Goal: Task Accomplishment & Management: Manage account settings

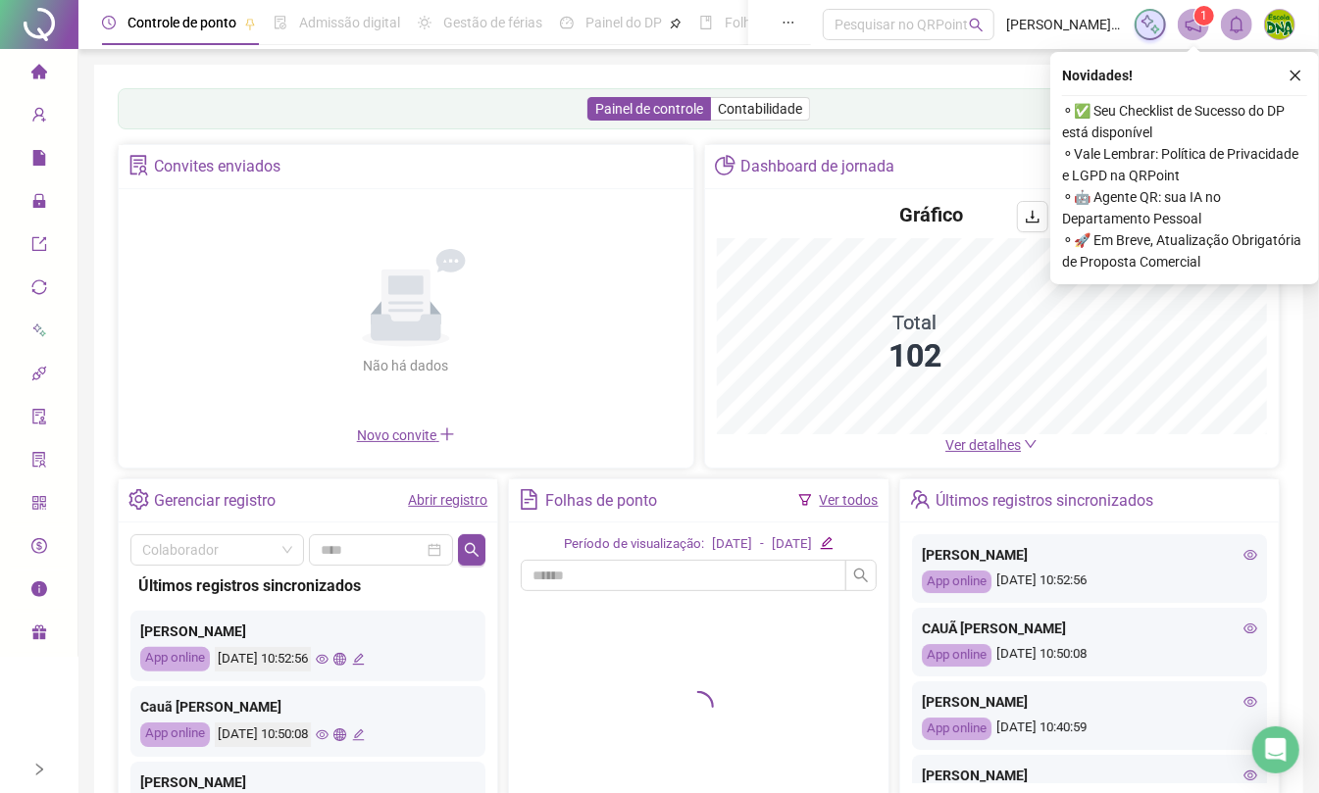
click at [32, 772] on icon "right" at bounding box center [39, 770] width 14 height 14
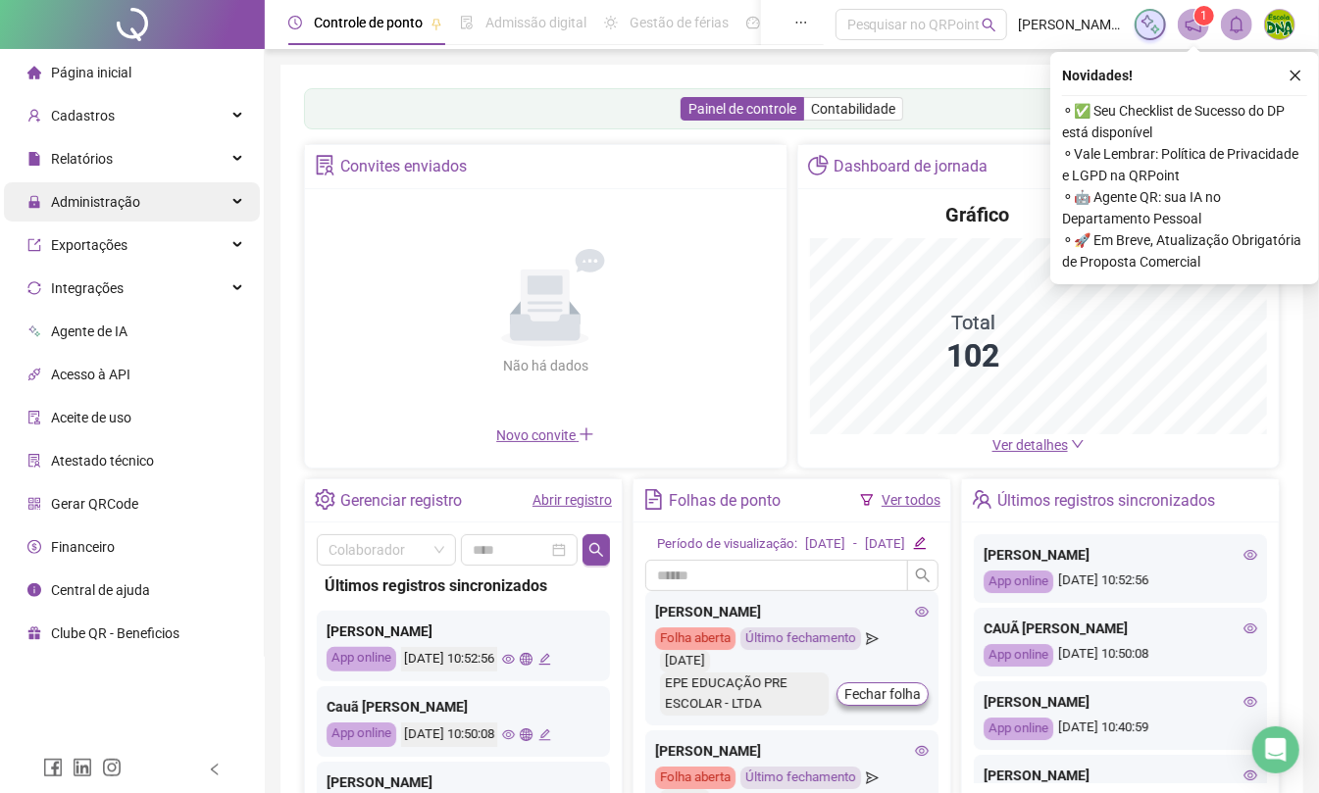
click at [79, 201] on span "Administração" at bounding box center [95, 202] width 89 height 16
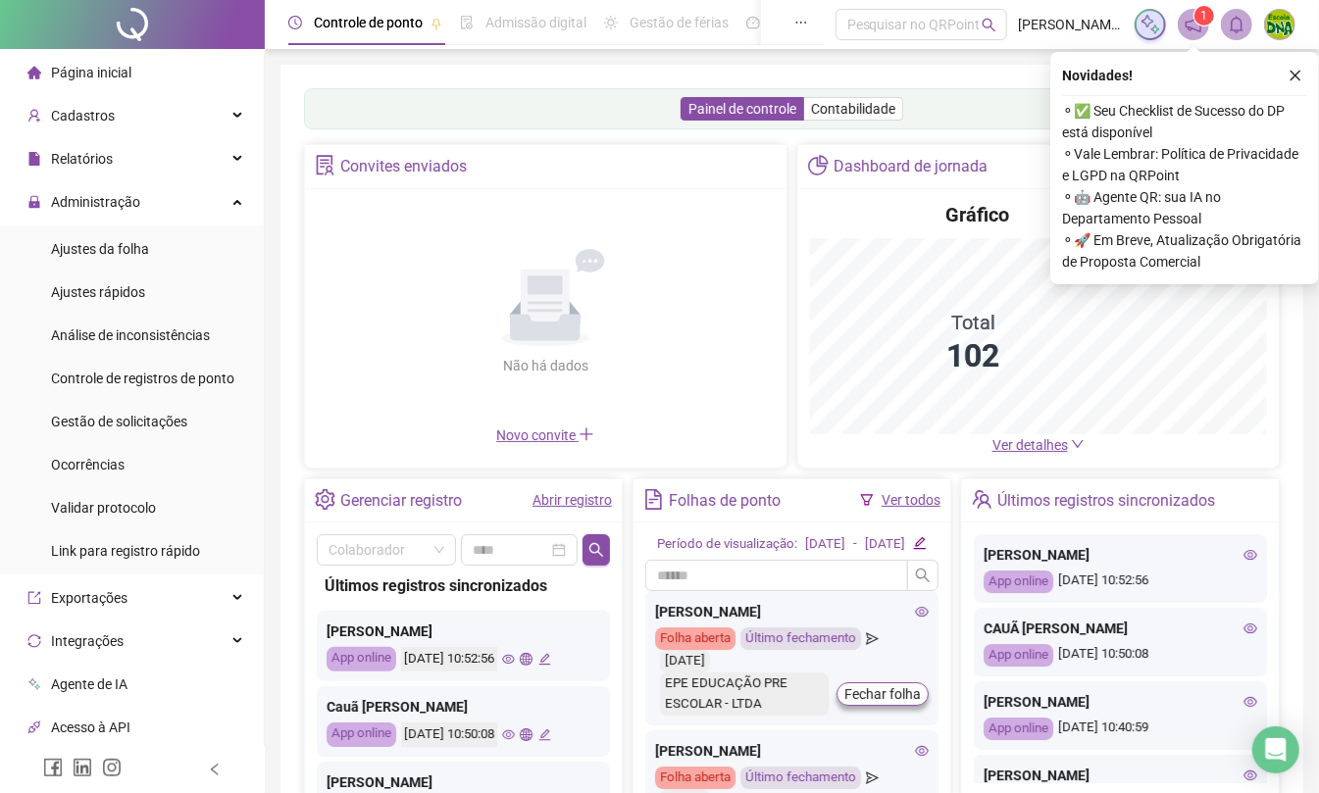
click at [151, 432] on div "Gestão de solicitações" at bounding box center [119, 421] width 136 height 39
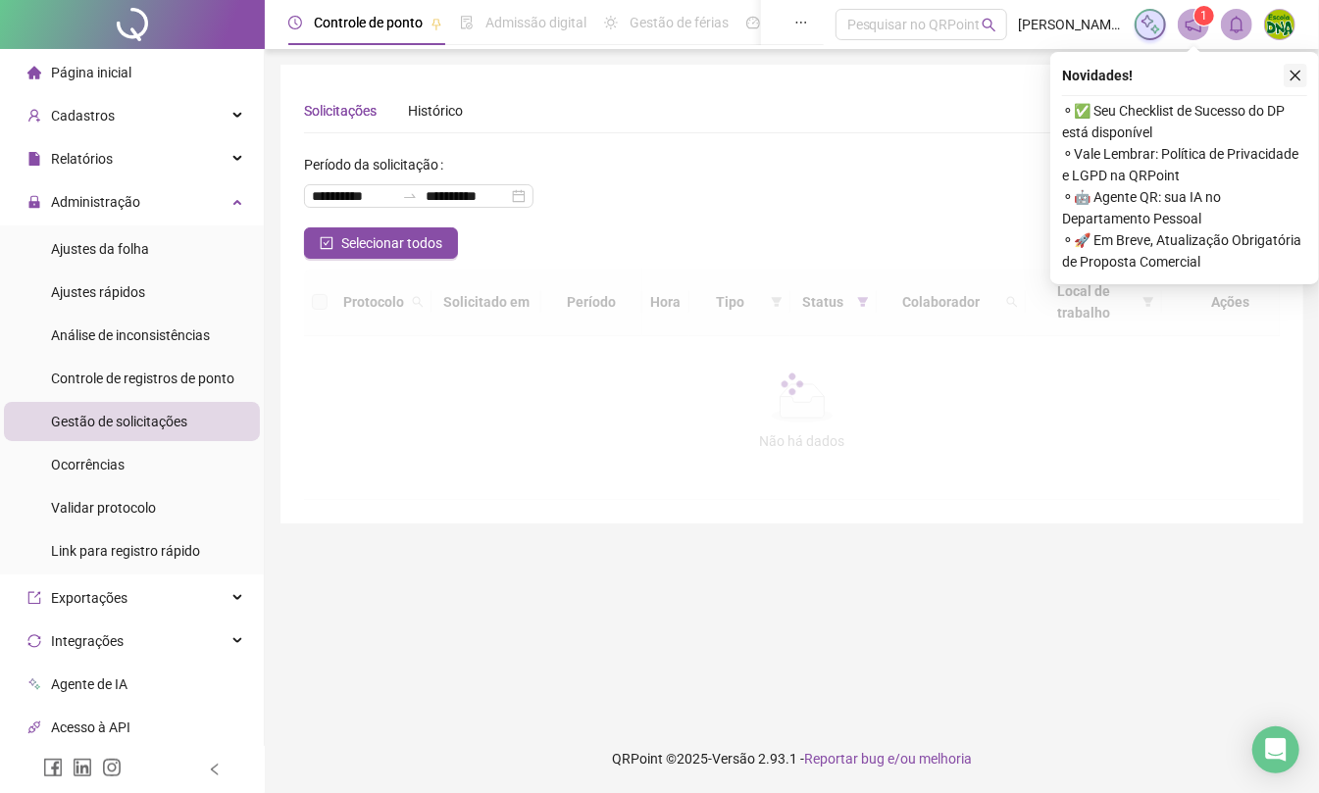
click at [1291, 73] on icon "close" at bounding box center [1295, 76] width 14 height 14
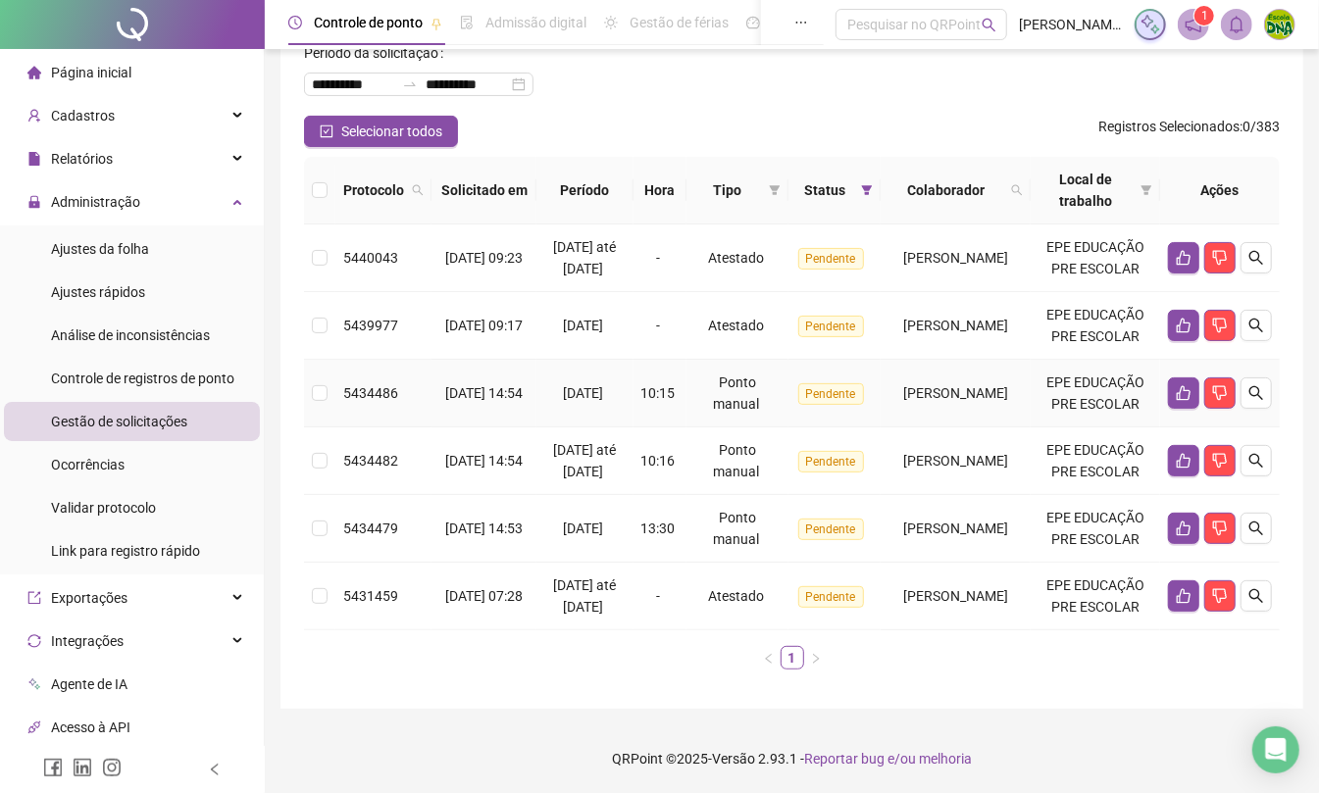
scroll to position [243, 0]
click at [212, 771] on icon "left" at bounding box center [215, 770] width 14 height 14
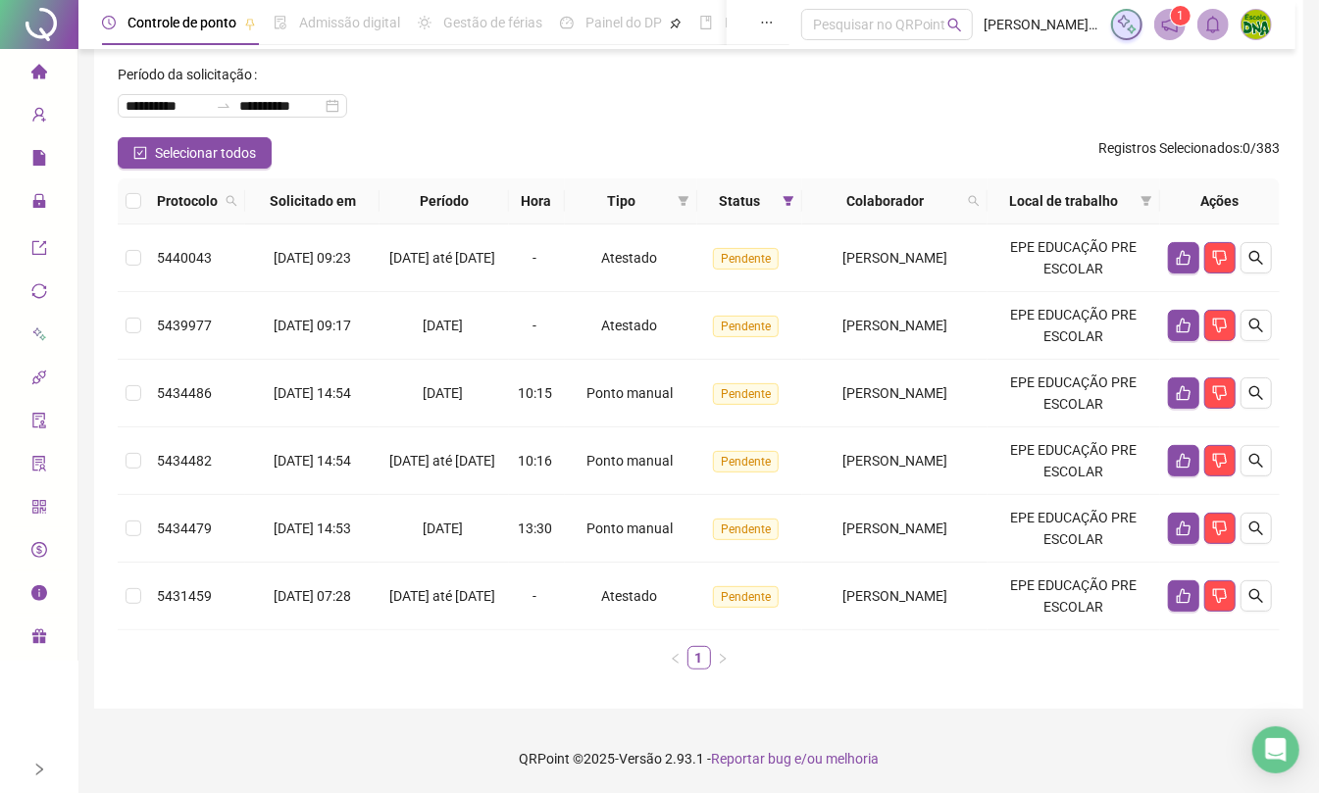
scroll to position [92, 0]
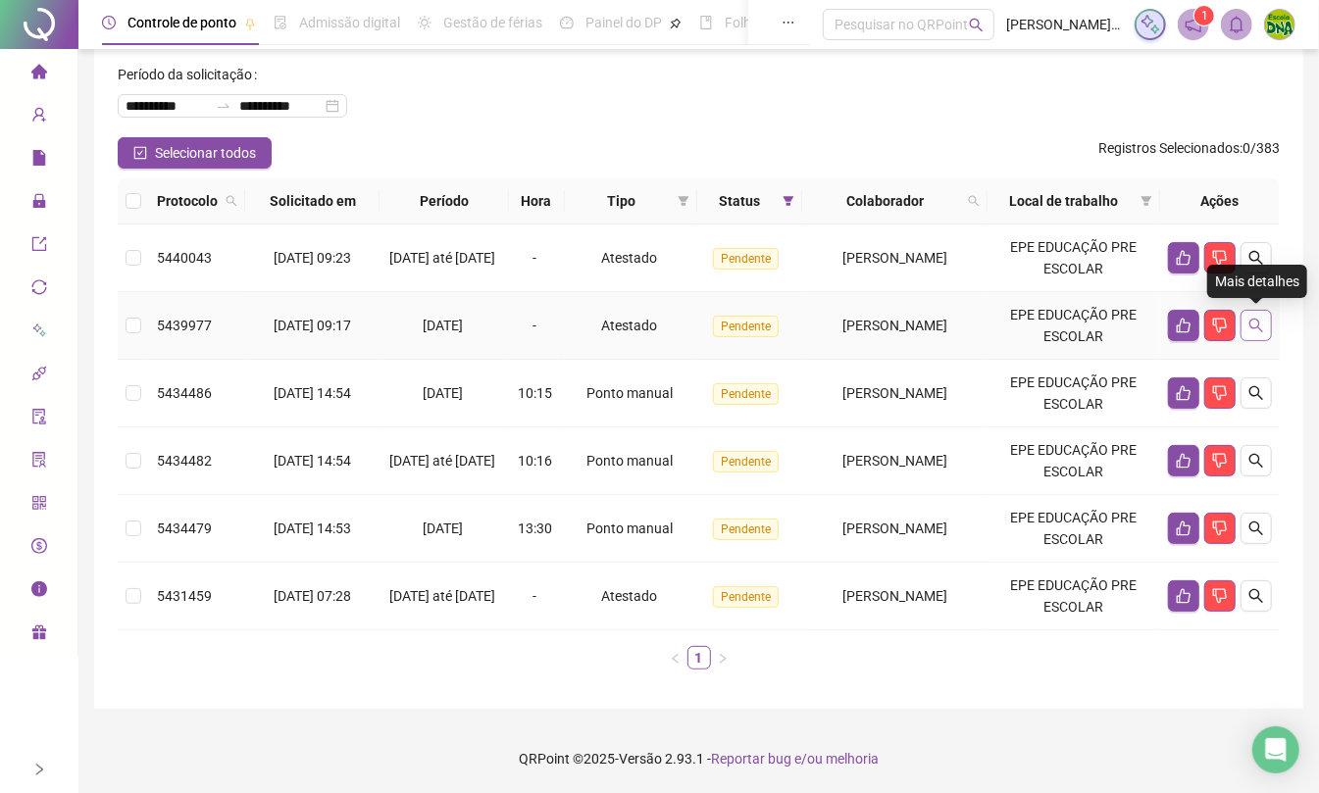
click at [1249, 318] on icon "search" at bounding box center [1256, 326] width 16 height 16
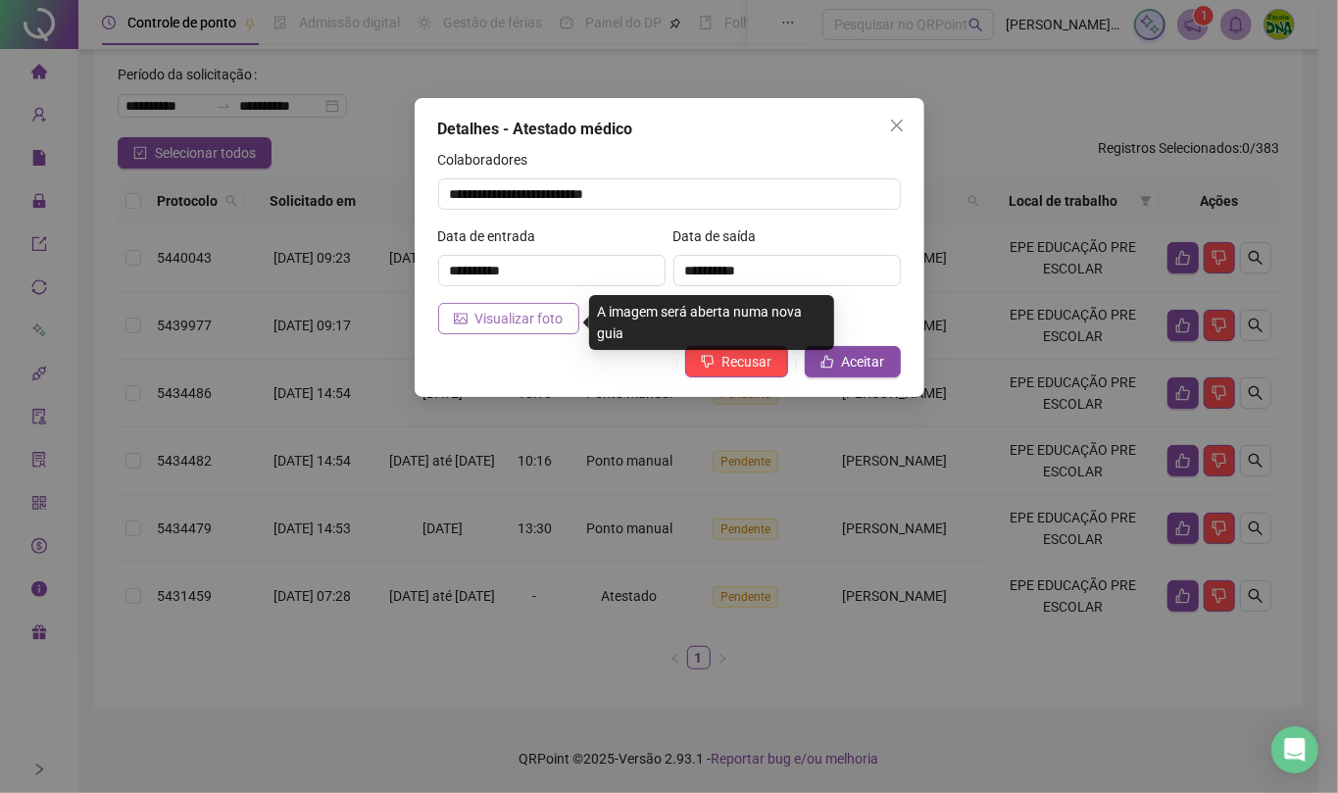
click at [487, 333] on button "Visualizar foto" at bounding box center [508, 318] width 141 height 31
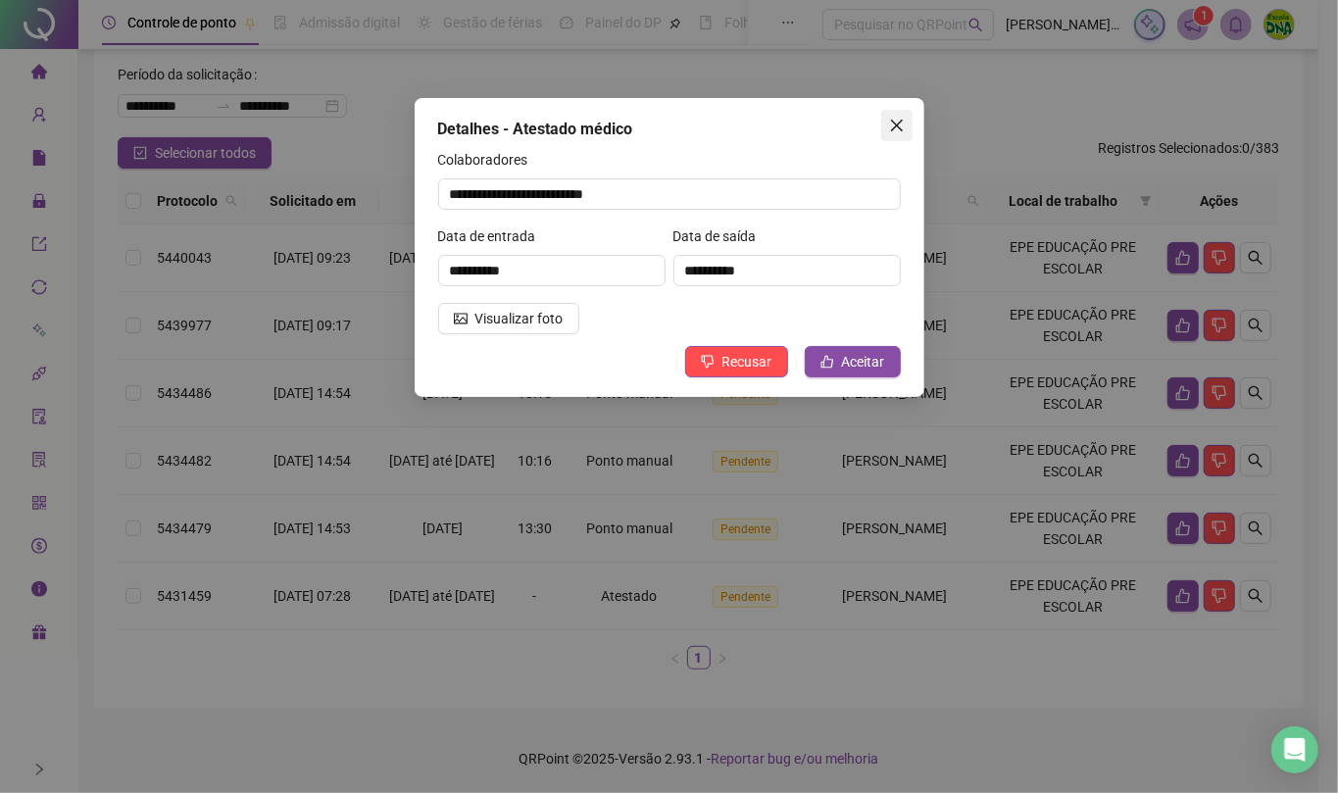
click at [900, 134] on button "Close" at bounding box center [896, 125] width 31 height 31
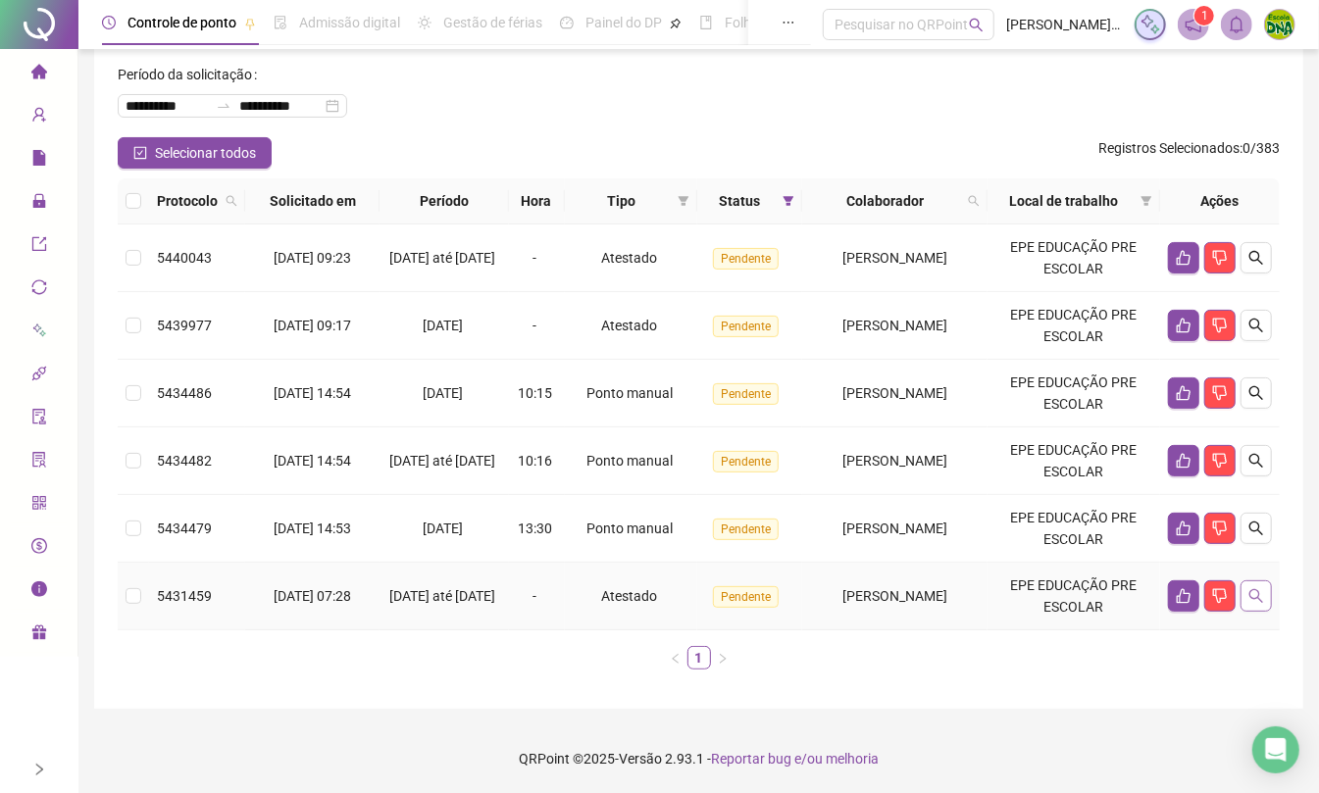
click at [1263, 598] on icon "search" at bounding box center [1256, 596] width 16 height 16
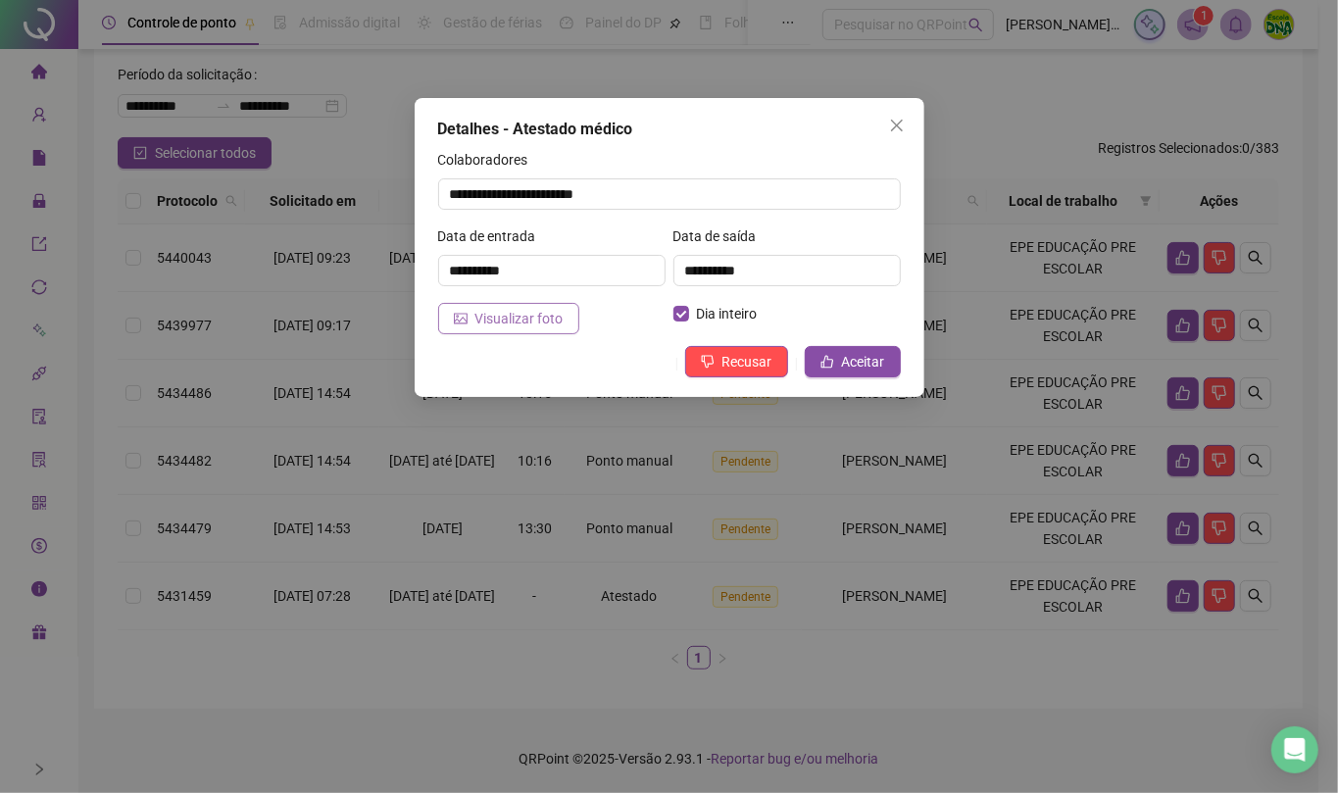
click at [500, 319] on span "Visualizar foto" at bounding box center [519, 319] width 88 height 22
click at [895, 124] on icon "close" at bounding box center [896, 126] width 12 height 12
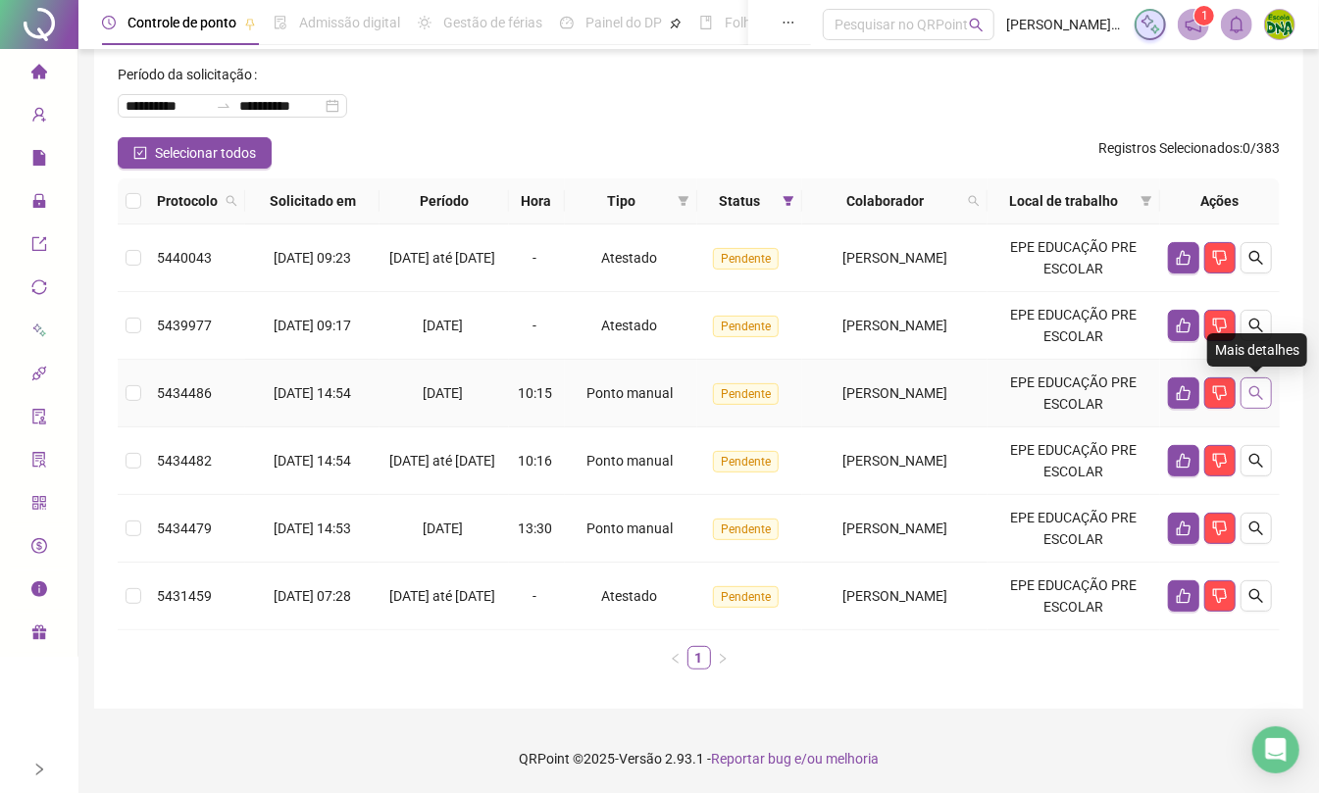
click at [1264, 392] on button "button" at bounding box center [1255, 392] width 31 height 31
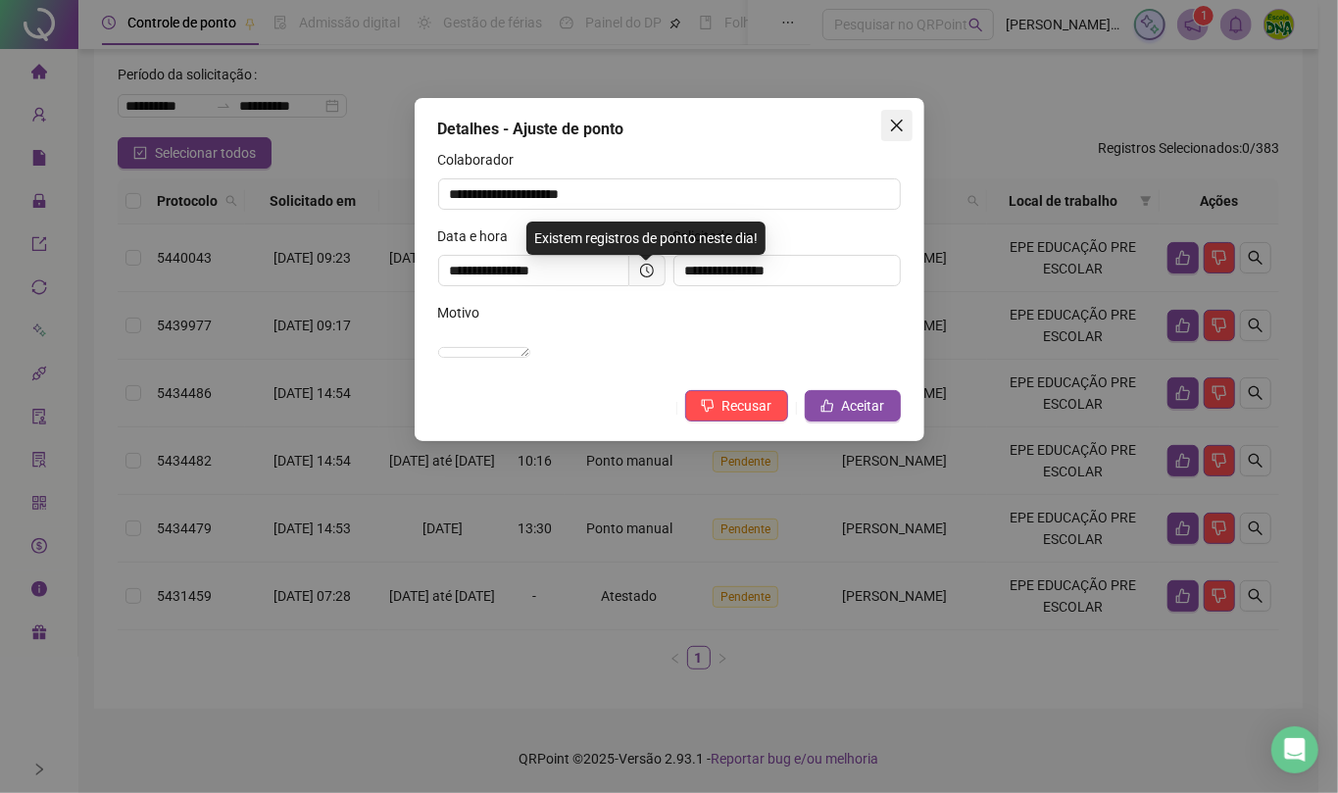
click at [883, 124] on span "Close" at bounding box center [896, 126] width 31 height 16
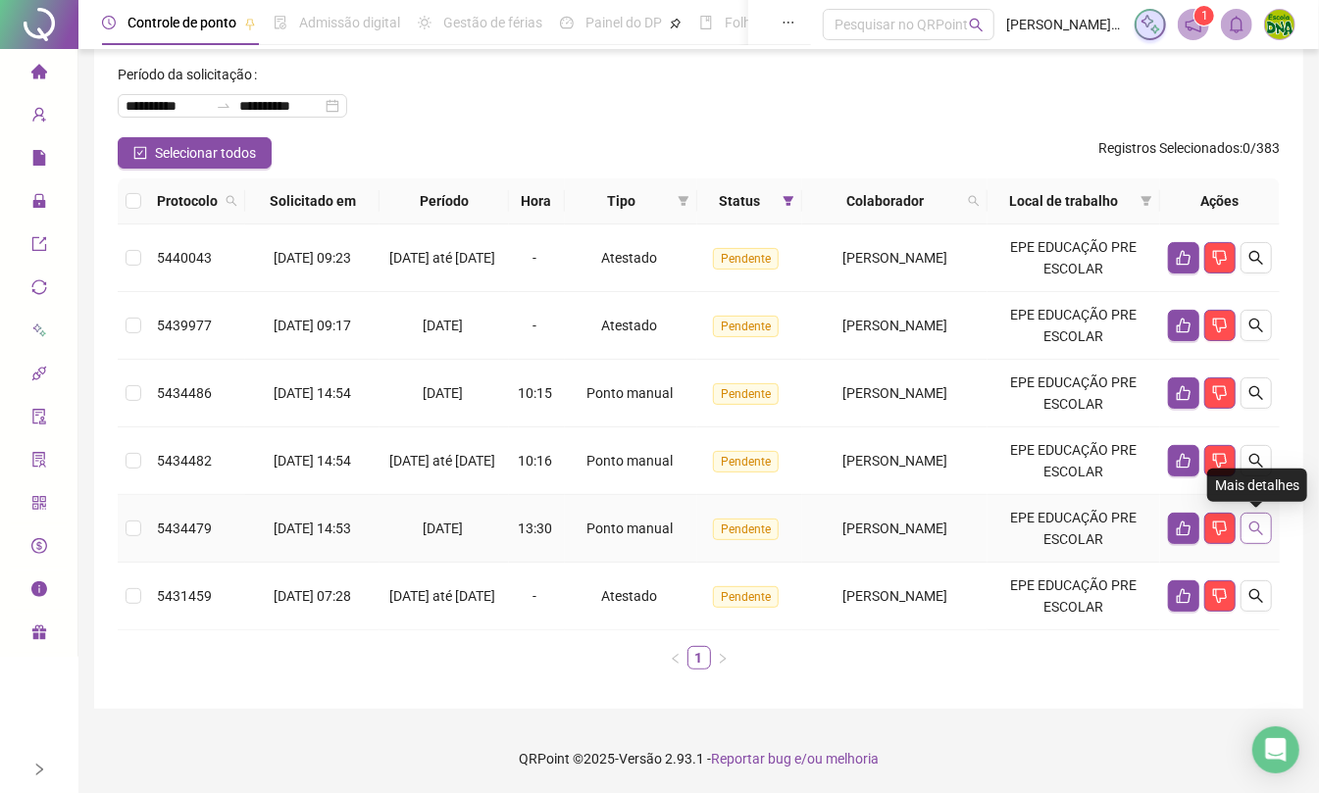
click at [1263, 533] on icon "search" at bounding box center [1256, 529] width 14 height 14
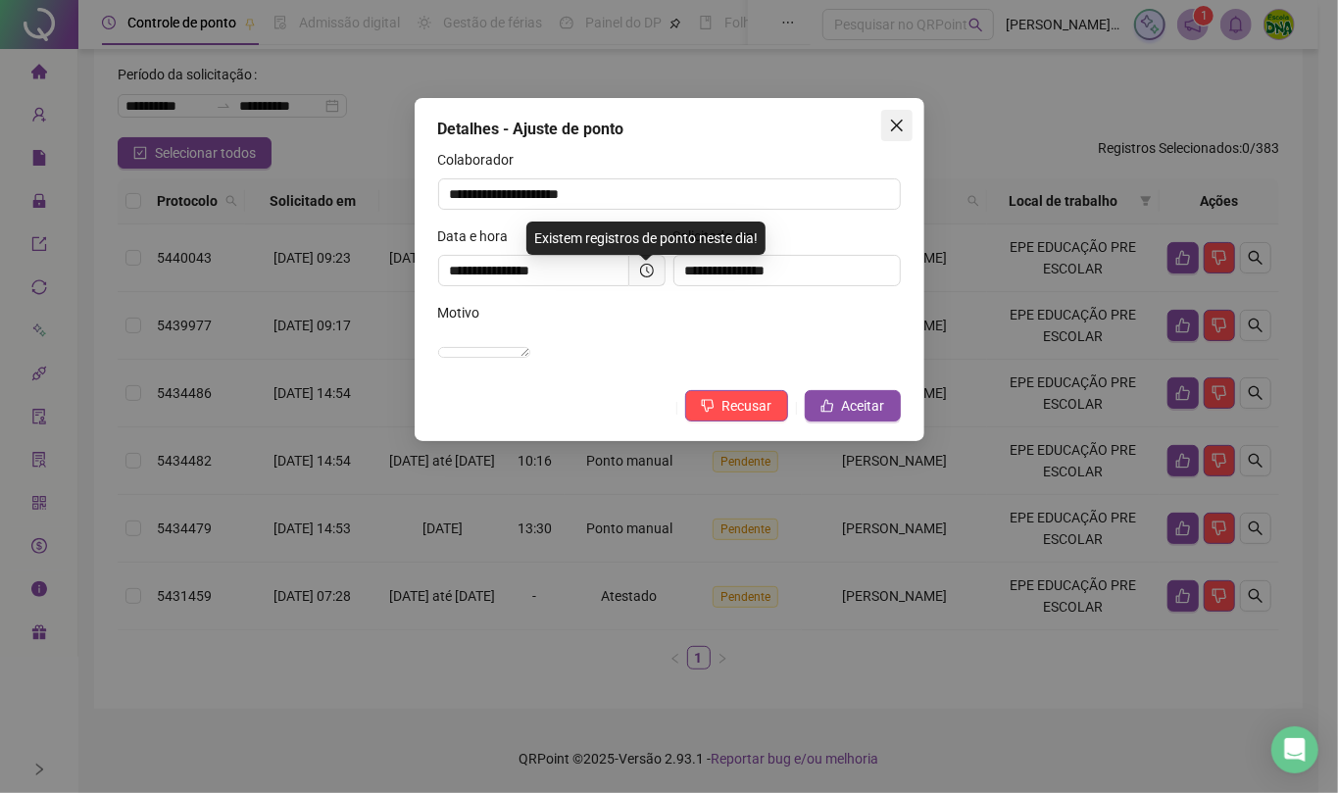
click at [907, 124] on span "Close" at bounding box center [896, 126] width 31 height 16
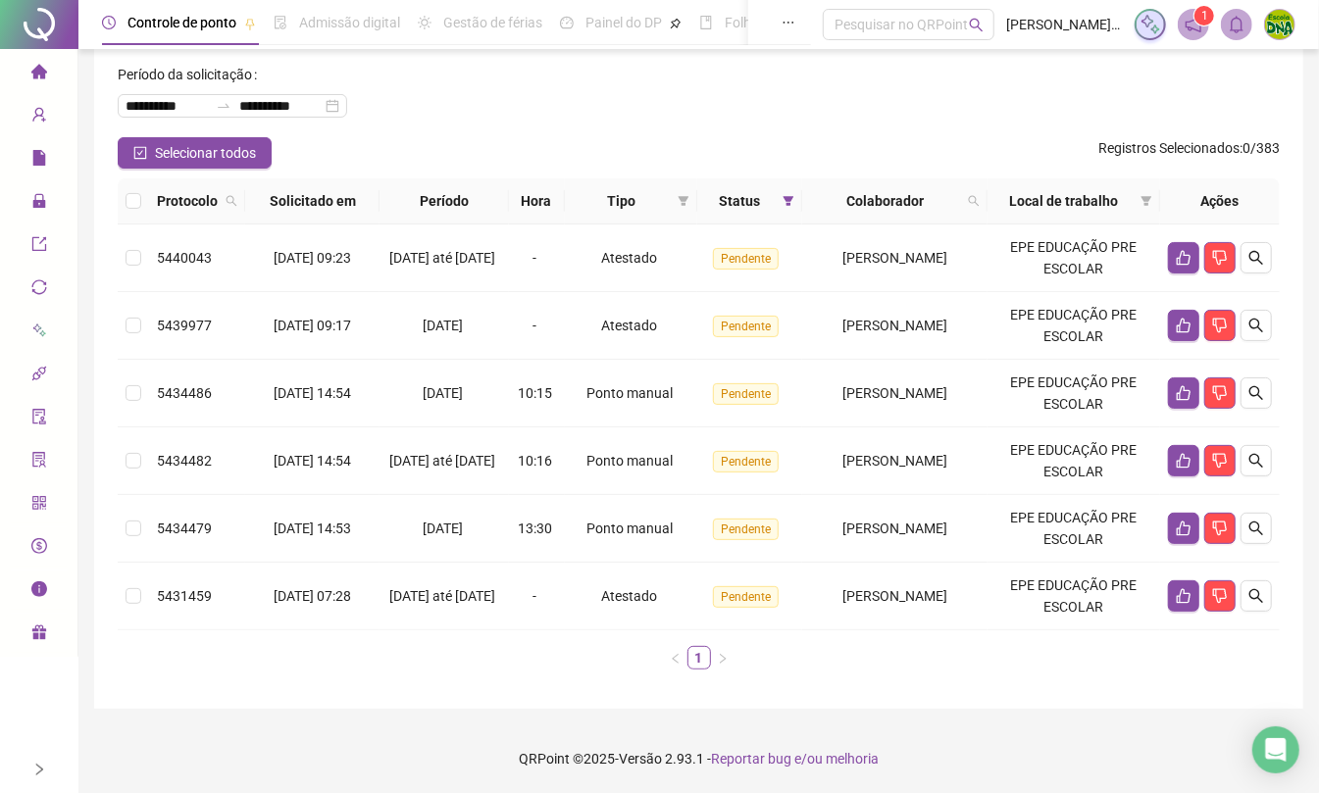
click at [35, 767] on icon "right" at bounding box center [39, 770] width 14 height 14
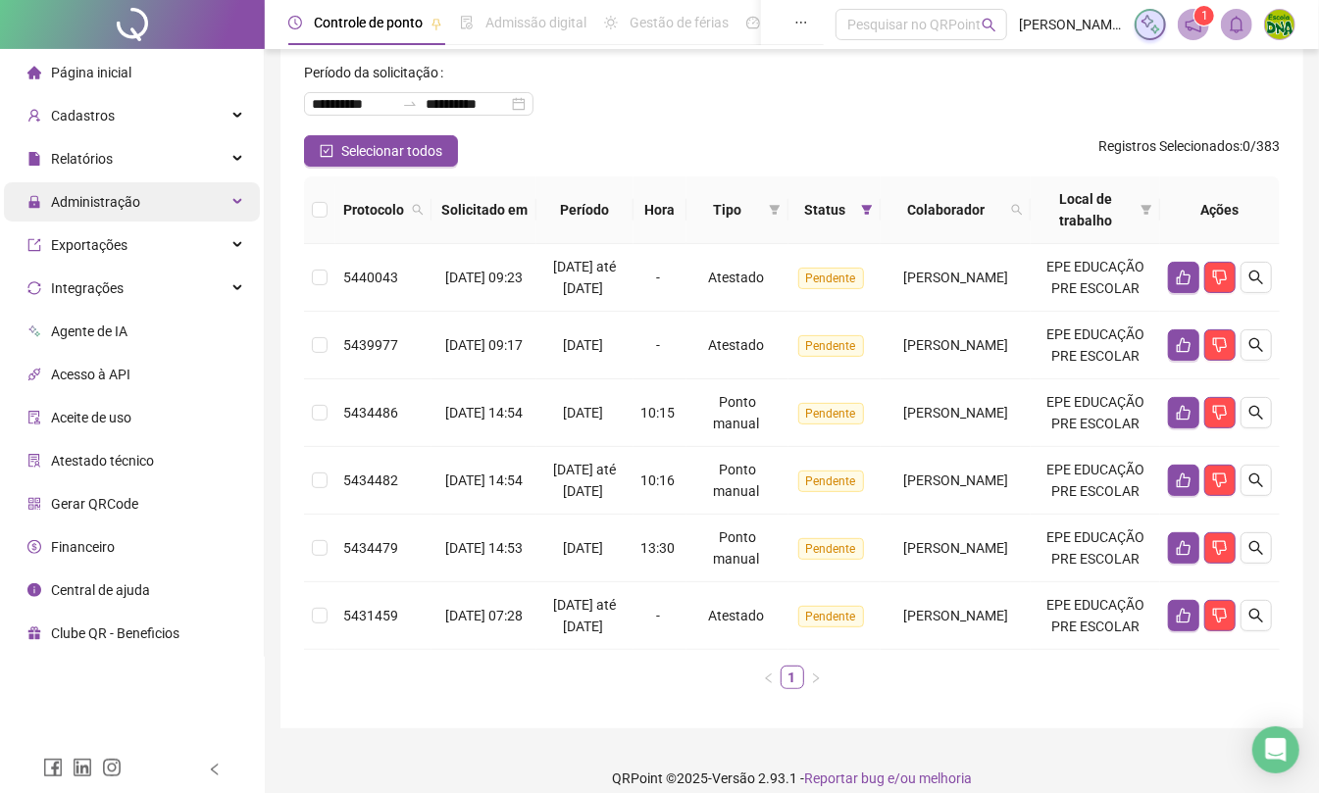
click at [72, 182] on span "Administração" at bounding box center [83, 201] width 113 height 39
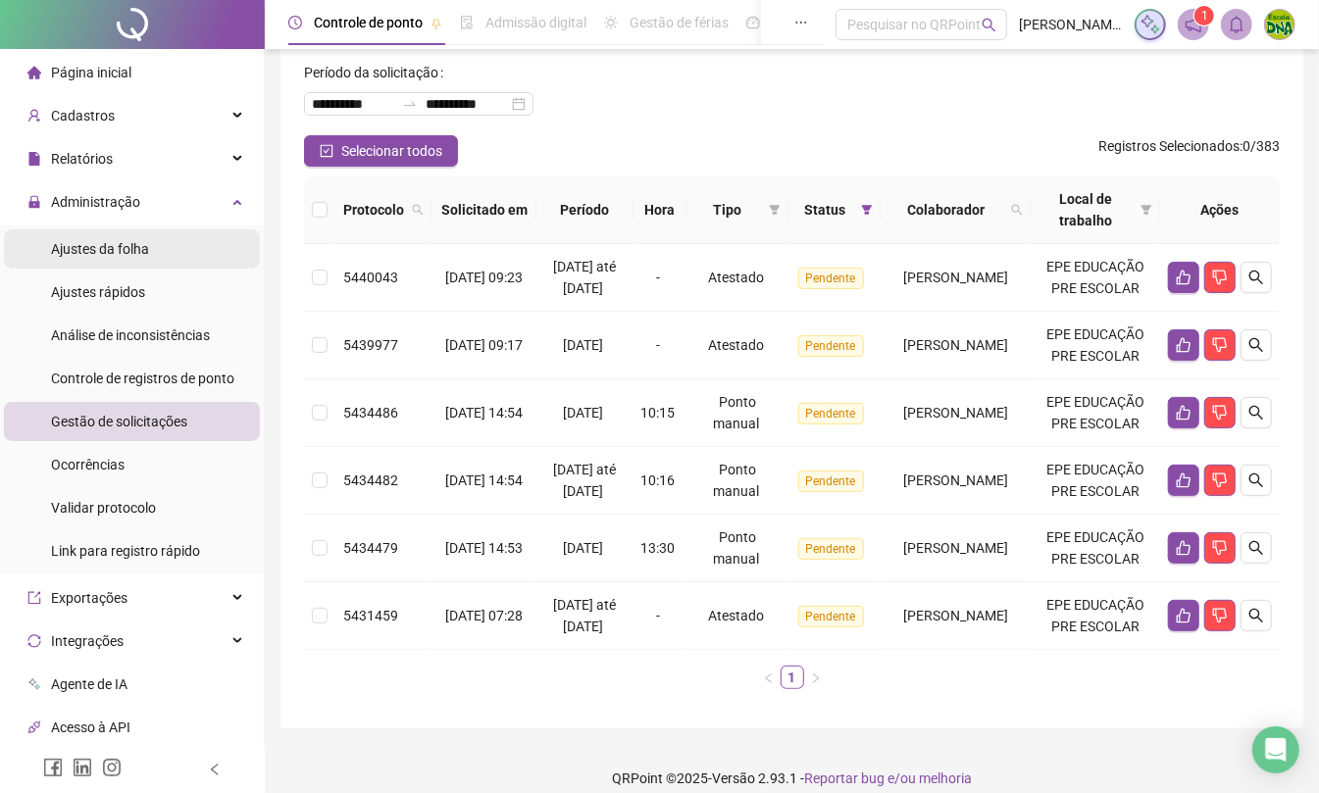
click at [98, 251] on span "Ajustes da folha" at bounding box center [100, 249] width 98 height 16
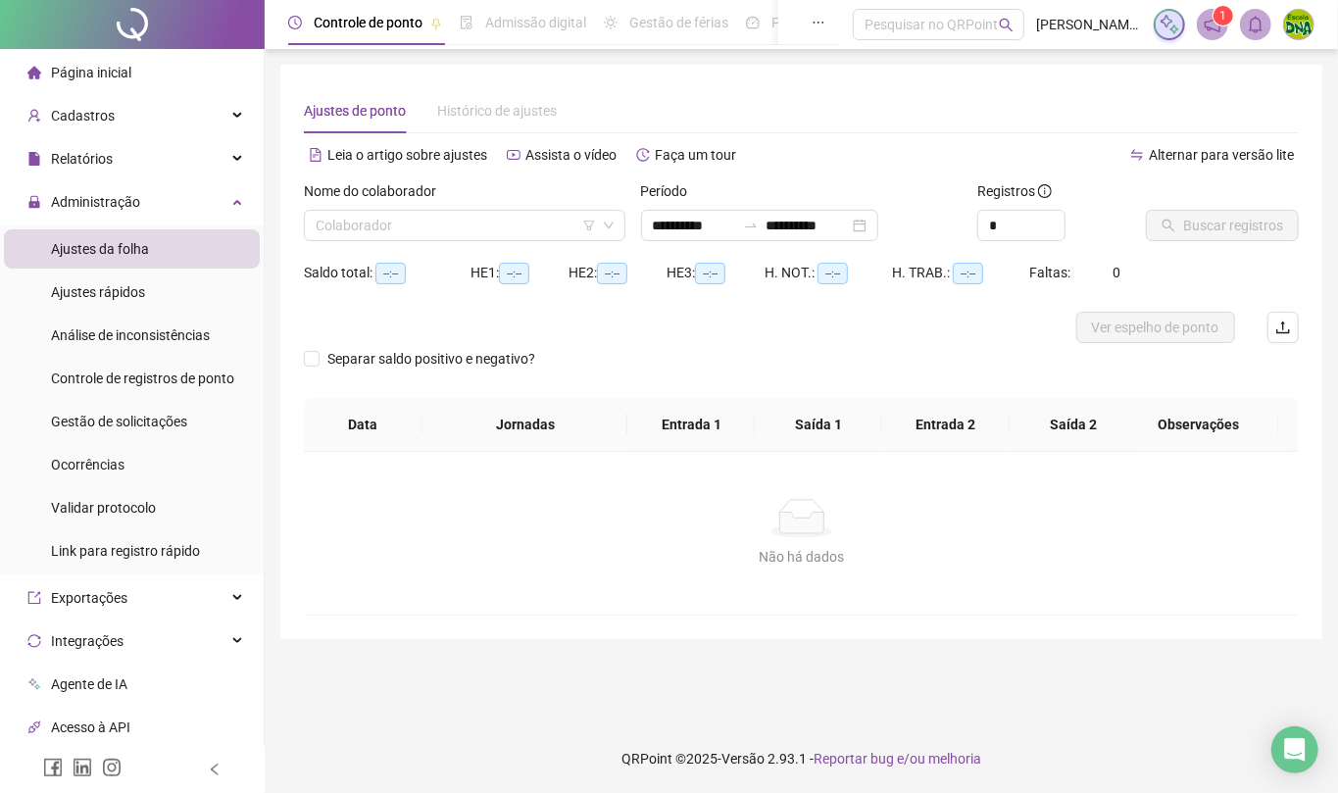
type input "**********"
click at [385, 214] on input "search" at bounding box center [456, 225] width 280 height 29
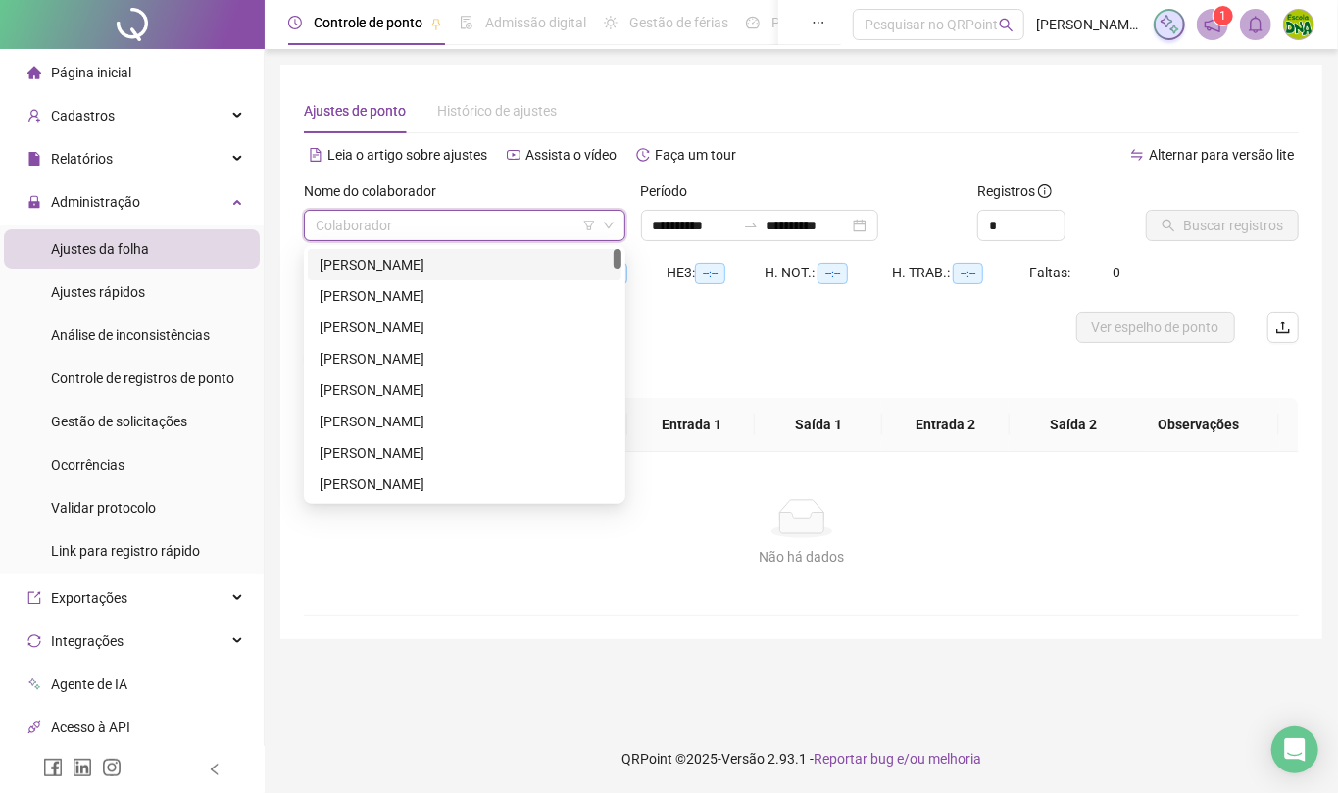
click at [342, 265] on div "[PERSON_NAME]" at bounding box center [465, 265] width 290 height 22
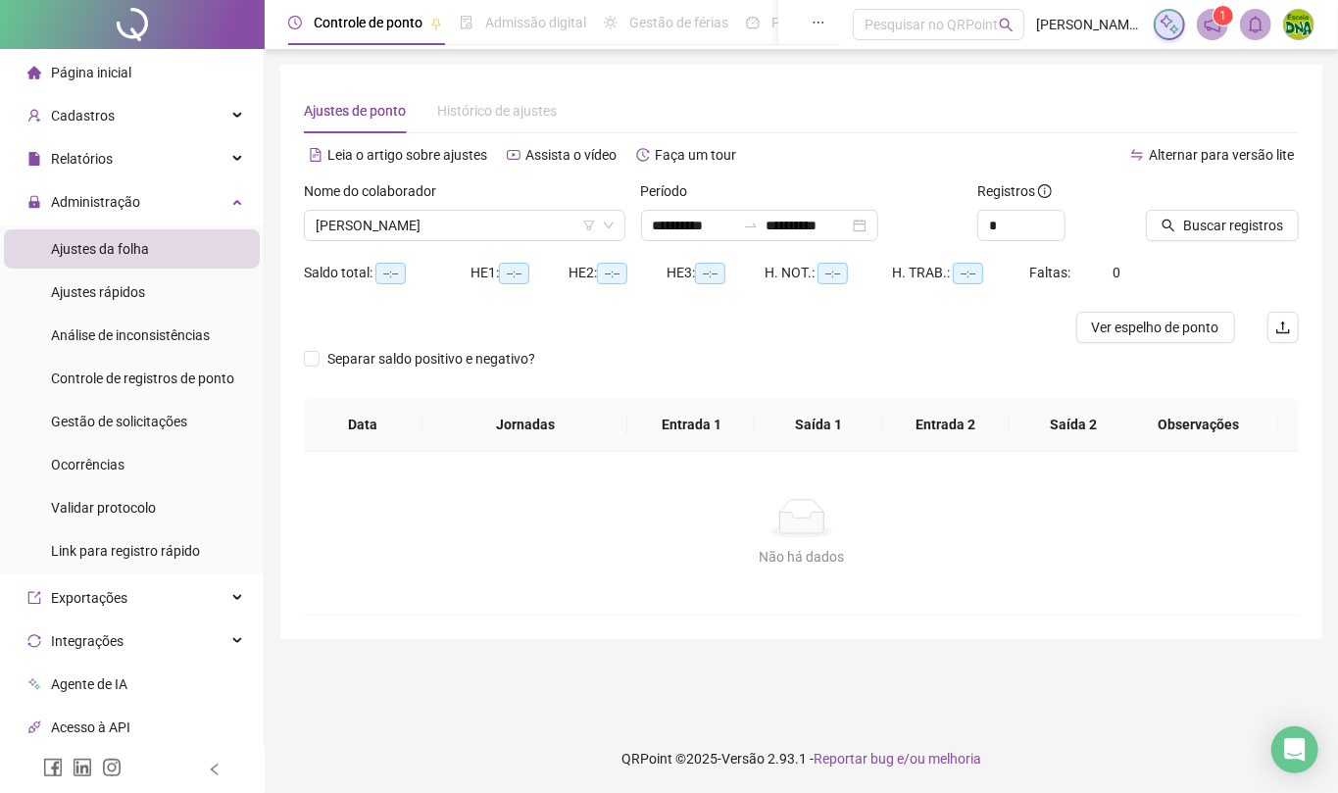
click at [1142, 229] on div "Buscar registros" at bounding box center [1222, 218] width 169 height 76
click at [1173, 228] on icon "search" at bounding box center [1169, 226] width 14 height 14
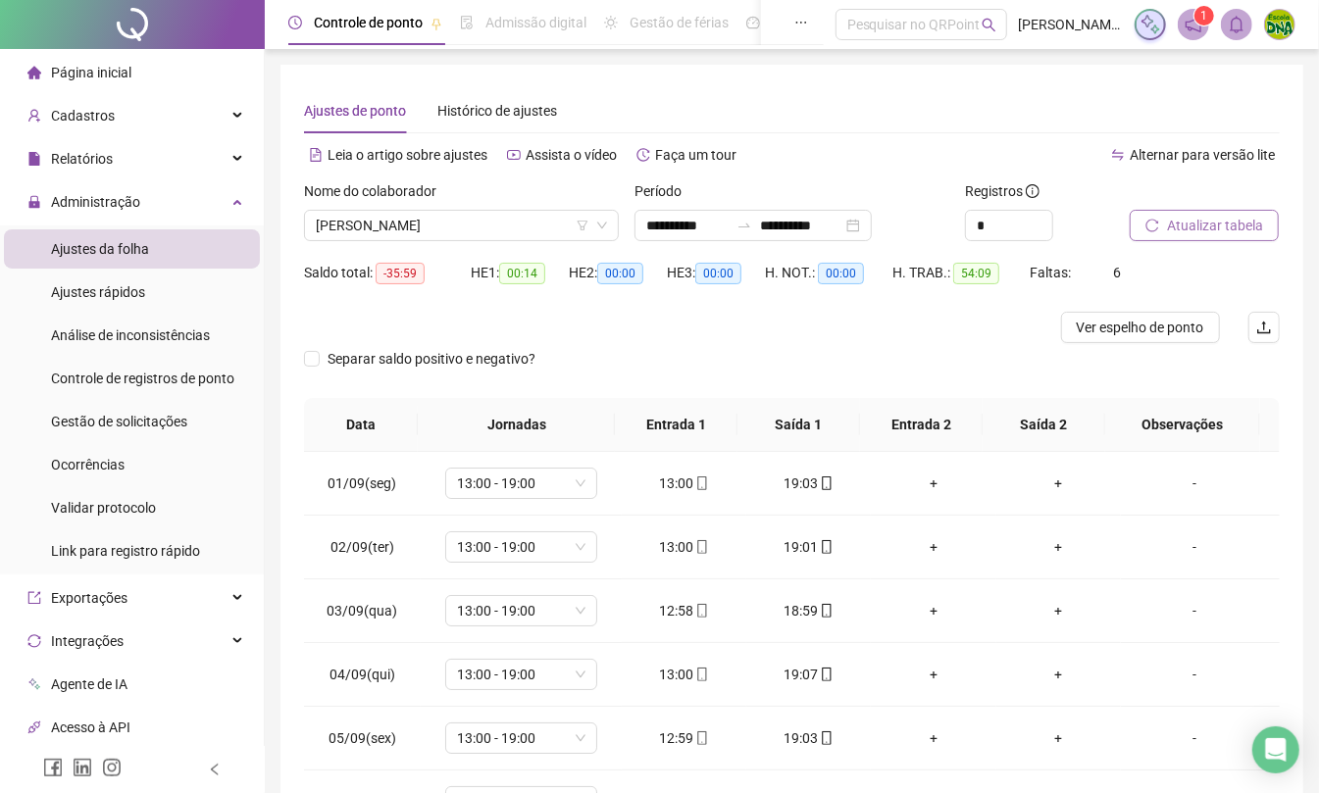
click at [1063, 218] on div "*" at bounding box center [1040, 225] width 150 height 31
click at [1040, 217] on icon "up" at bounding box center [1041, 220] width 7 height 7
type input "*"
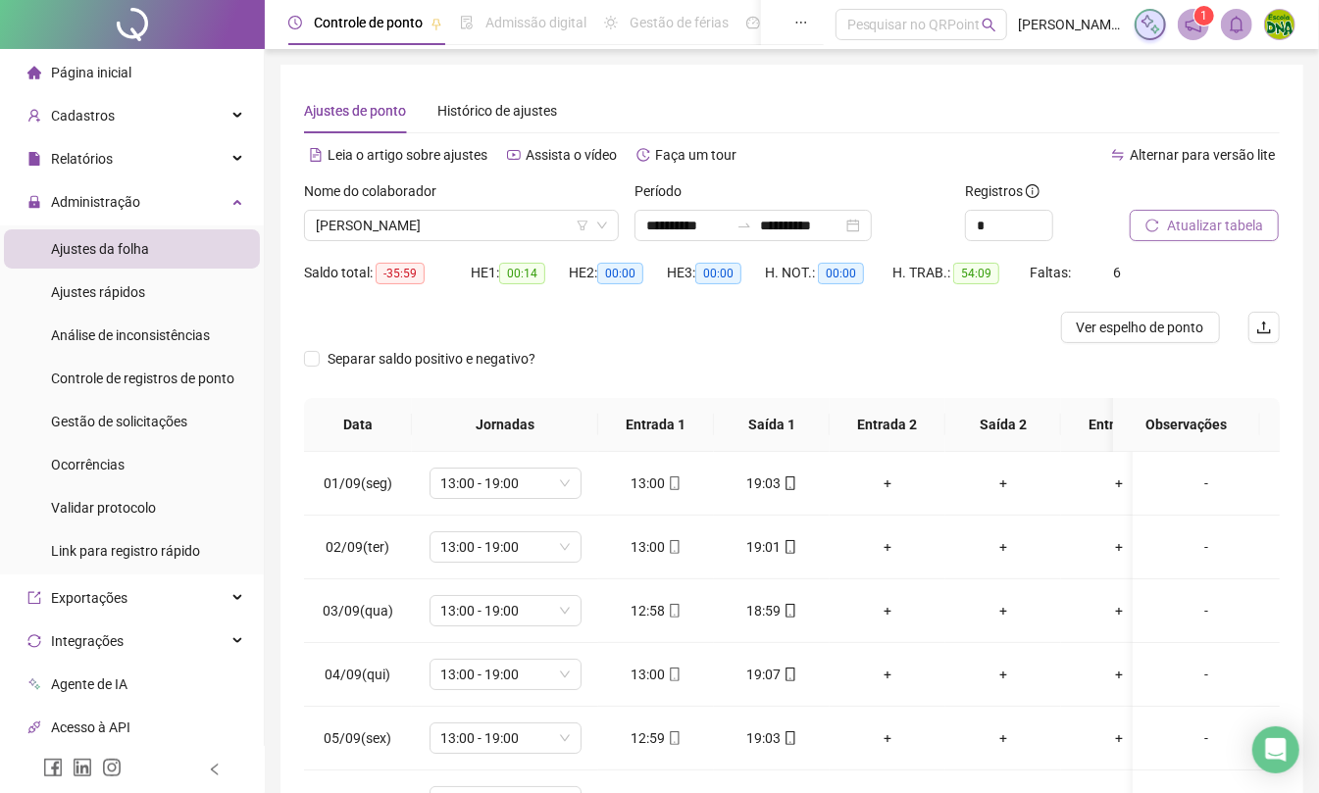
click at [1190, 222] on span "Atualizar tabela" at bounding box center [1215, 226] width 96 height 22
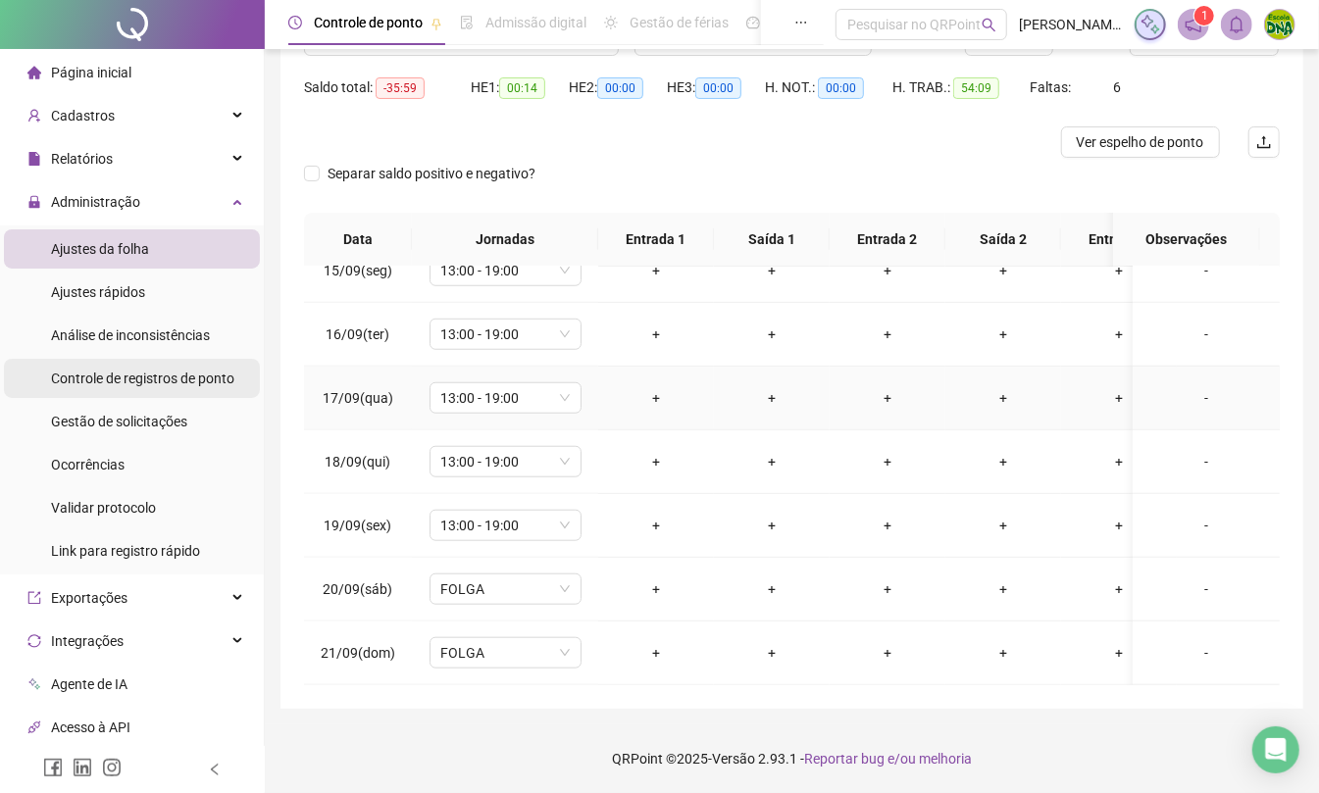
scroll to position [946, 0]
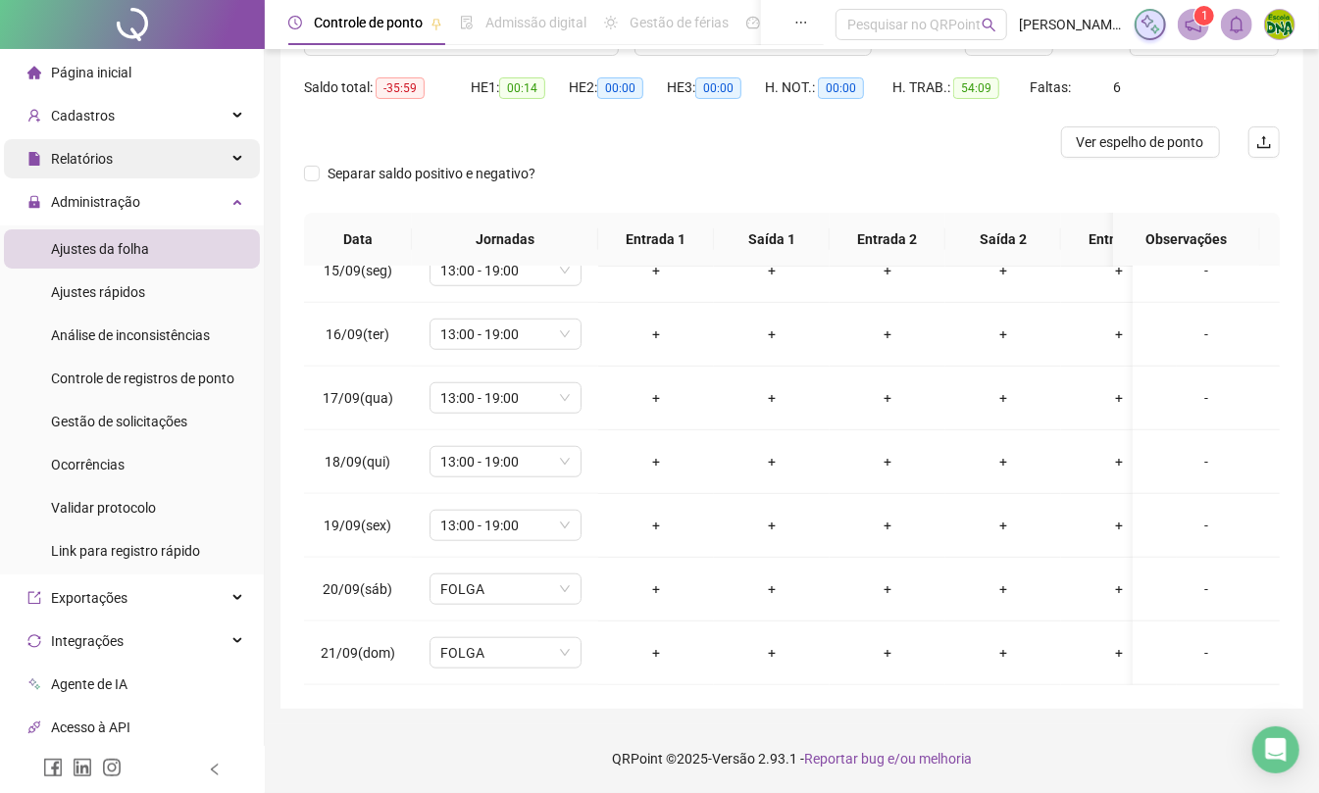
click at [99, 142] on span "Relatórios" at bounding box center [69, 158] width 85 height 39
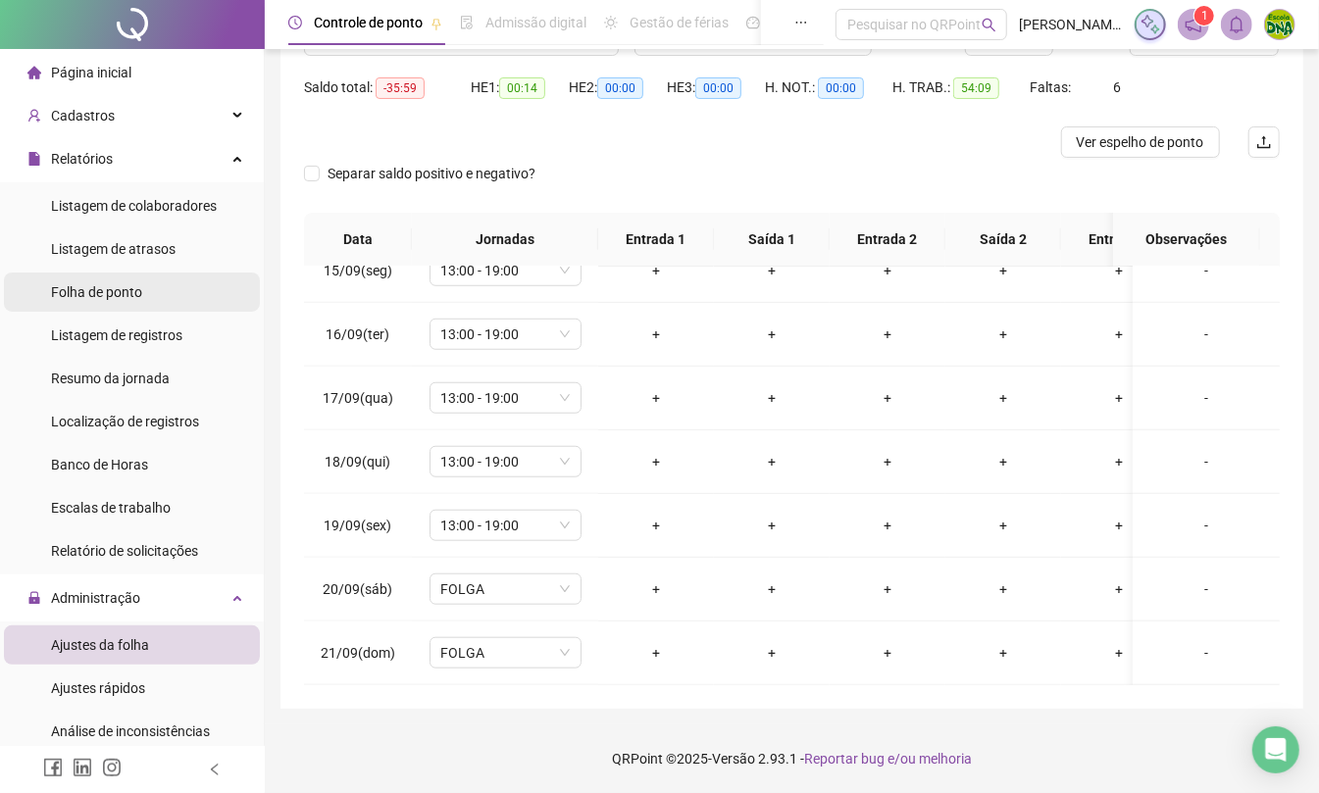
click at [107, 290] on span "Folha de ponto" at bounding box center [96, 292] width 91 height 16
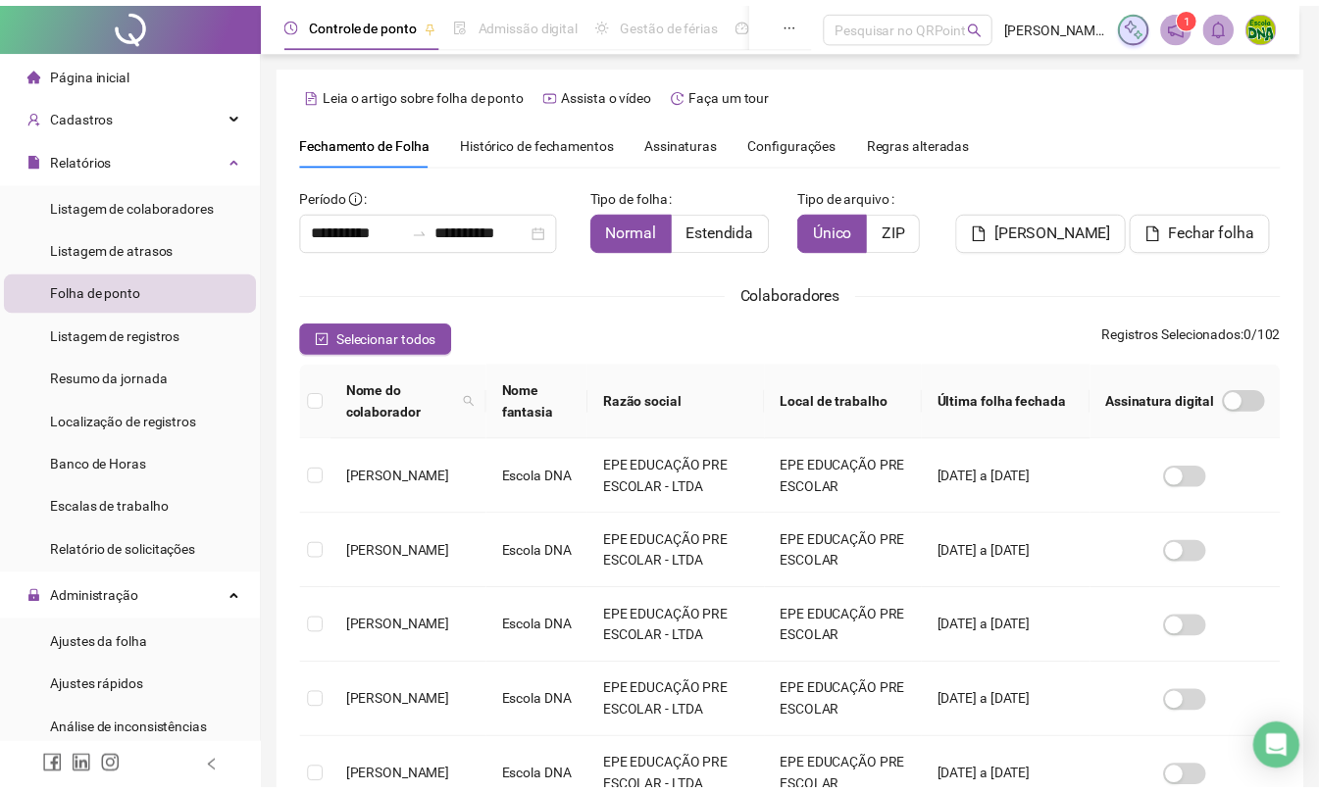
scroll to position [5, 0]
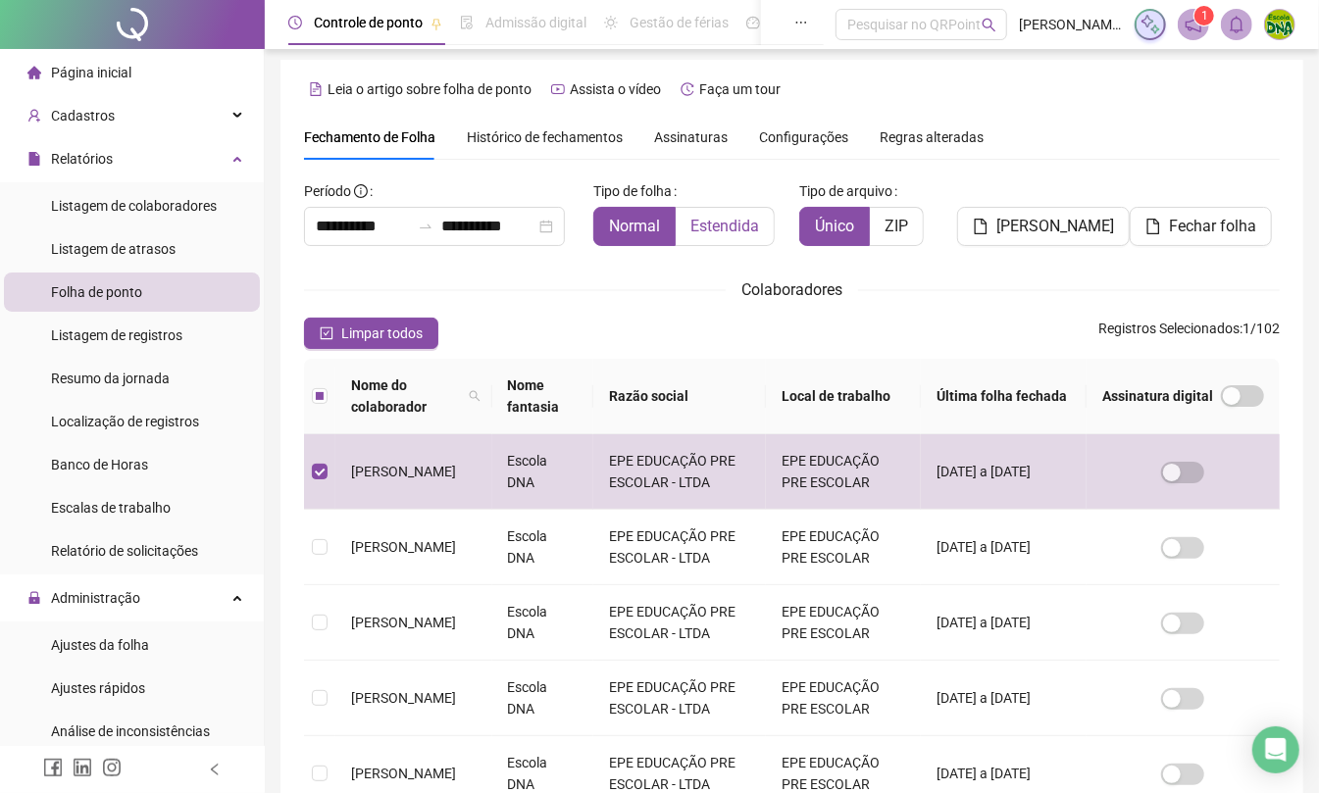
click at [733, 218] on span "Estendida" at bounding box center [724, 226] width 69 height 19
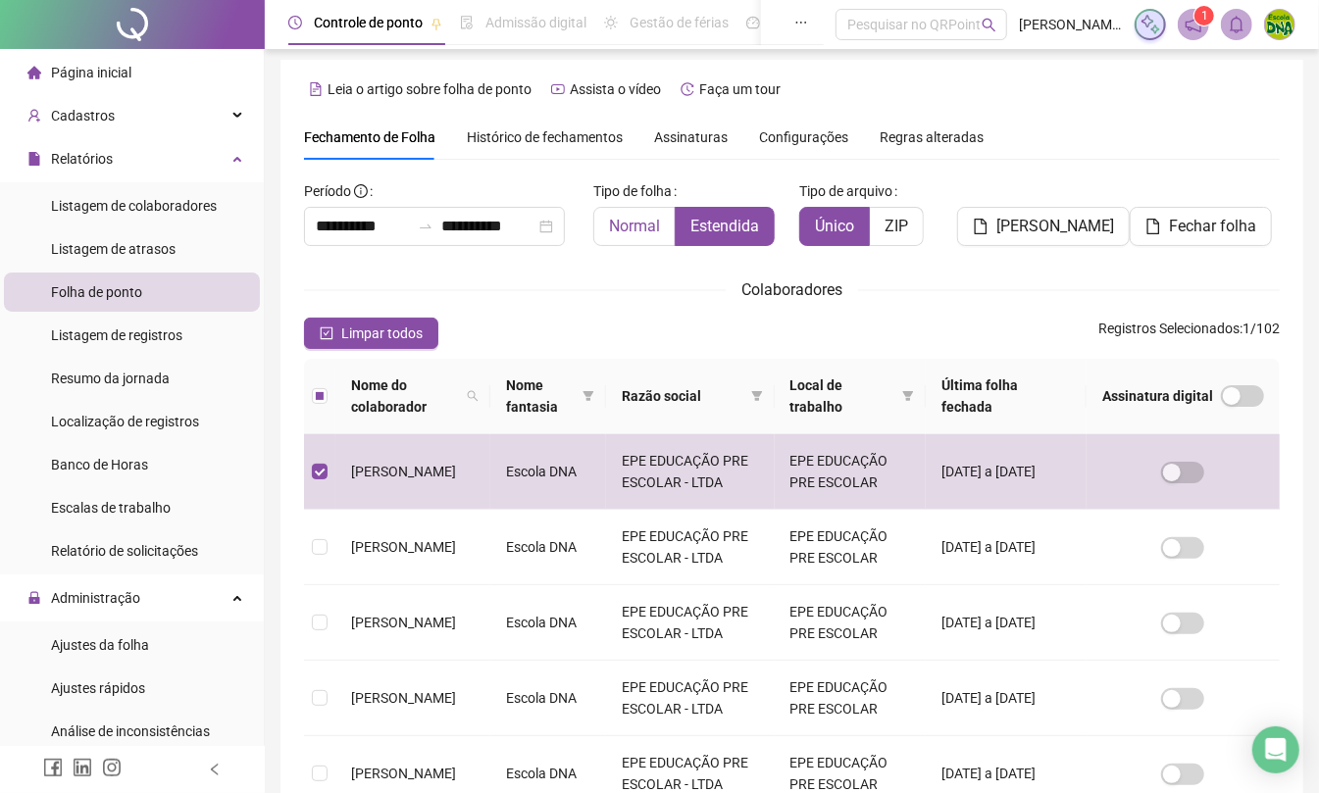
click at [628, 222] on span "Normal" at bounding box center [634, 226] width 51 height 19
click at [711, 222] on span "Estendida" at bounding box center [724, 226] width 69 height 19
click at [185, 99] on div "Cadastros" at bounding box center [132, 115] width 256 height 39
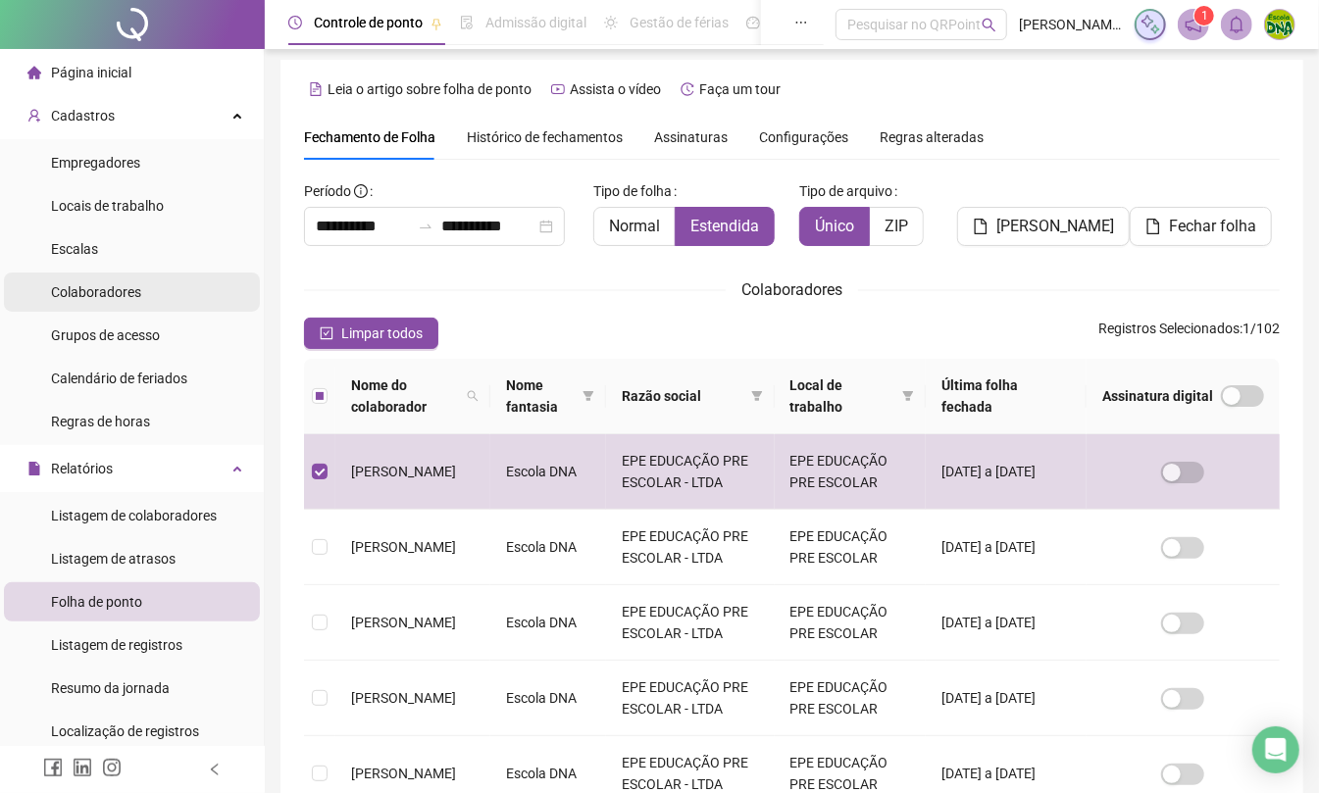
click at [57, 304] on div "Colaboradores" at bounding box center [96, 292] width 90 height 39
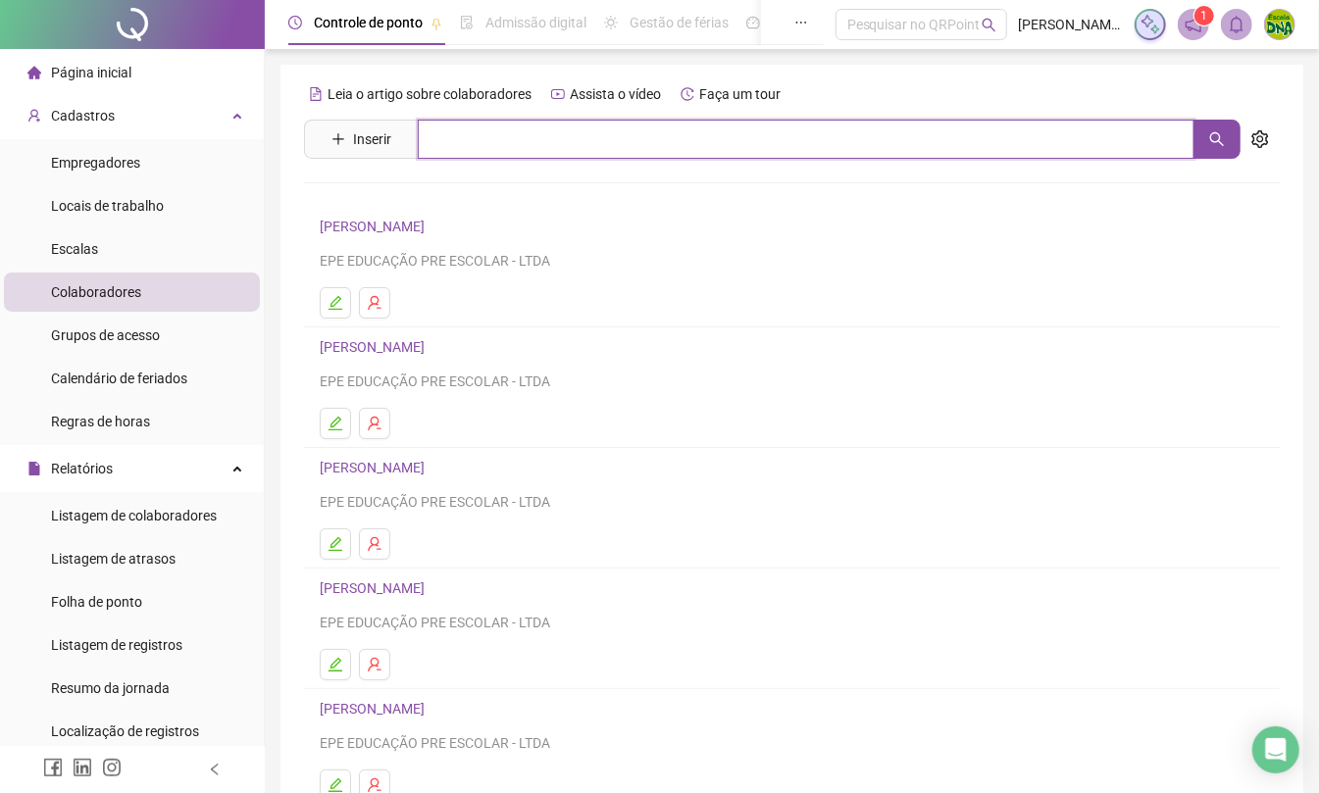
click at [640, 146] on input "text" at bounding box center [806, 139] width 776 height 39
type input "********"
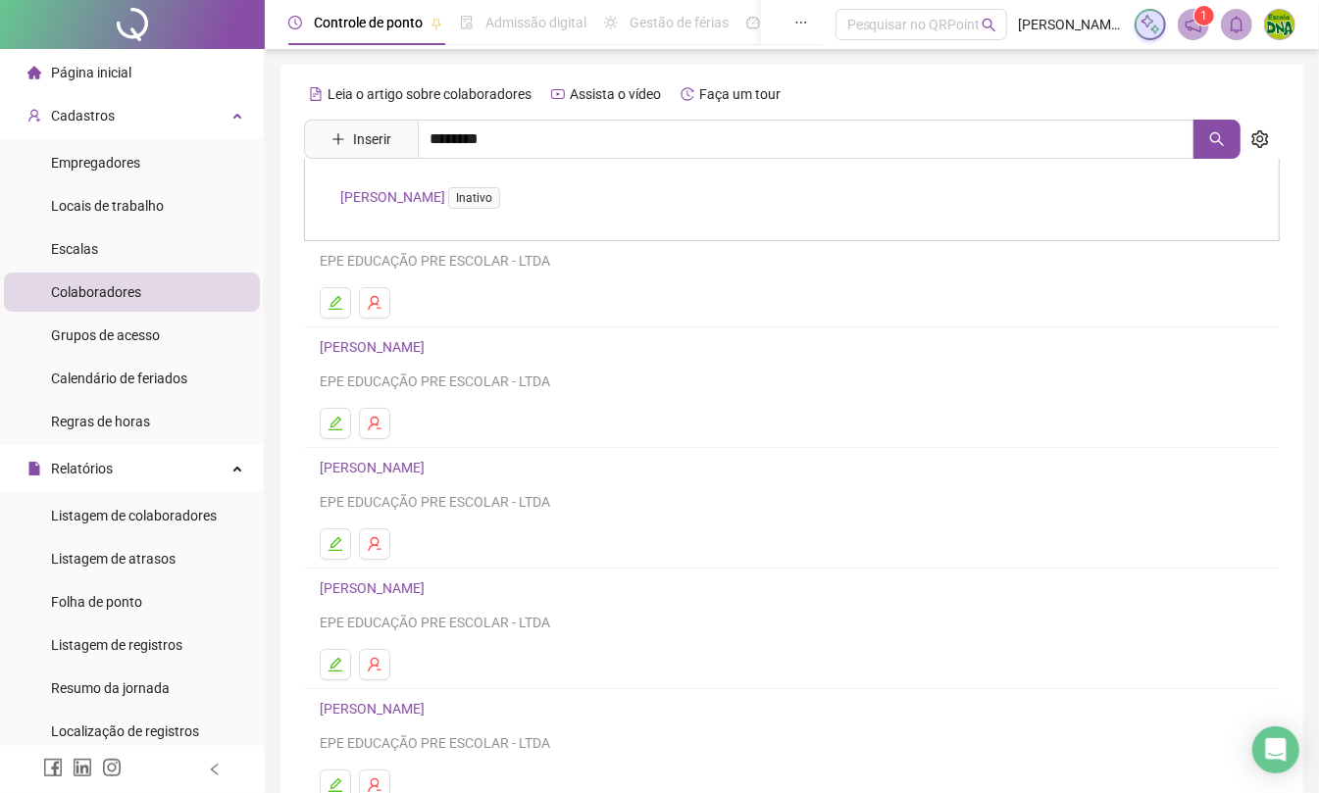
click at [478, 193] on link "[PERSON_NAME] Inativo" at bounding box center [424, 197] width 168 height 16
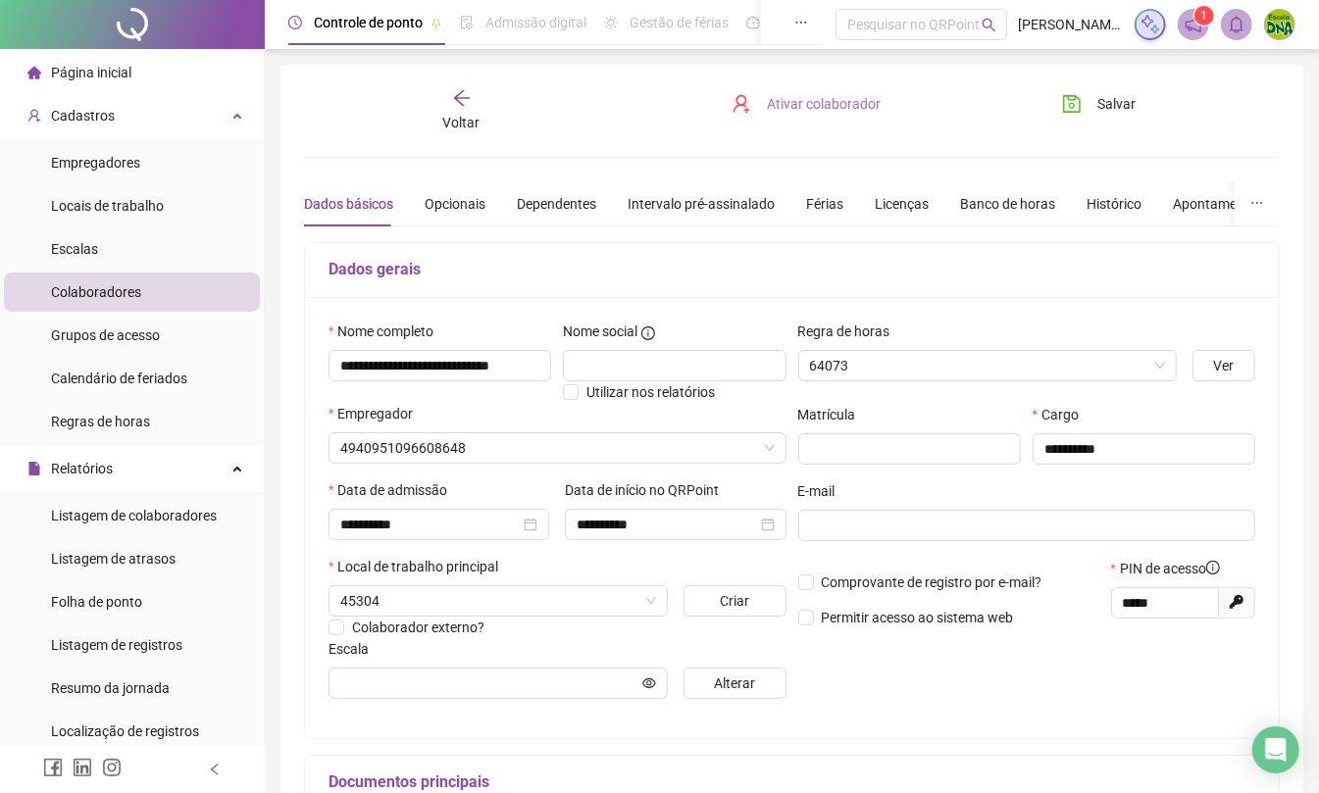
type input "**********"
click at [808, 94] on span "Ativar colaborador" at bounding box center [824, 104] width 114 height 22
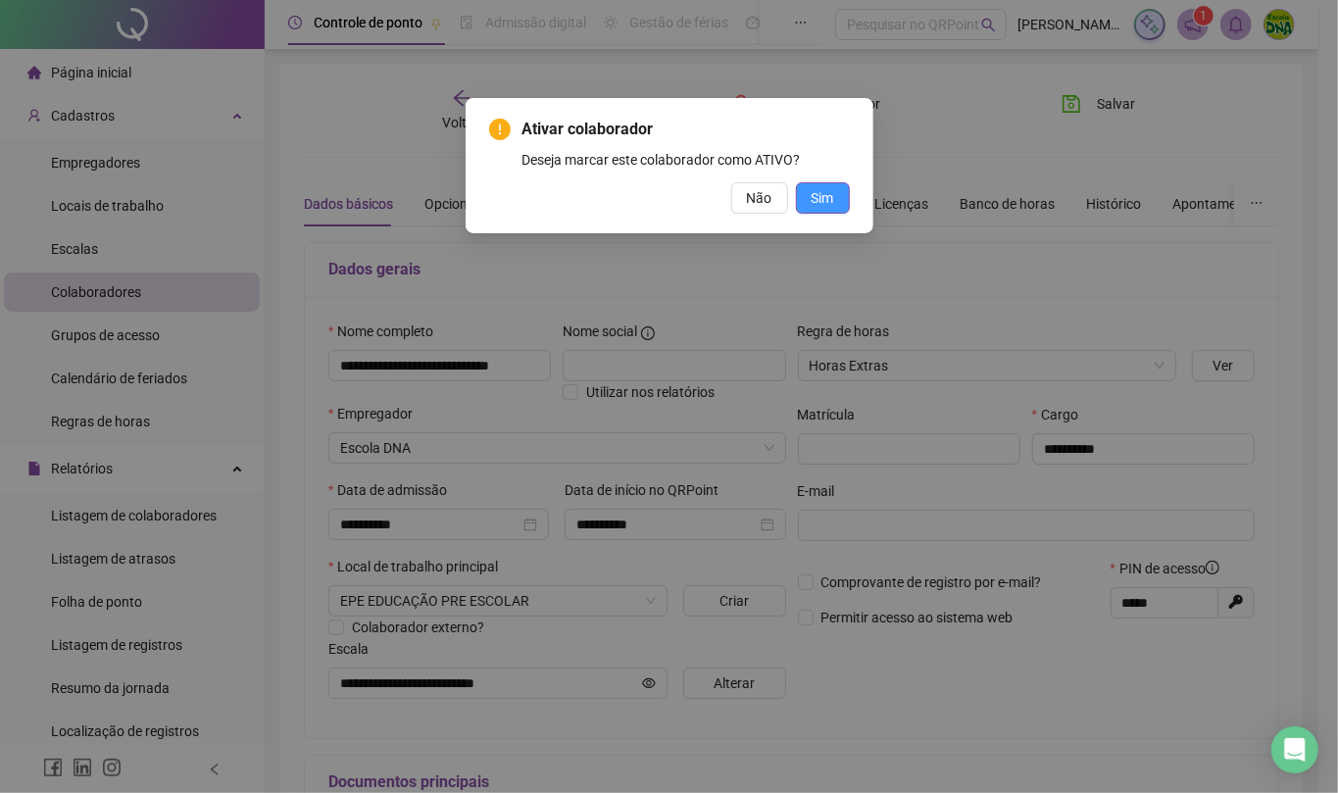
click at [824, 198] on span "Sim" at bounding box center [823, 198] width 23 height 22
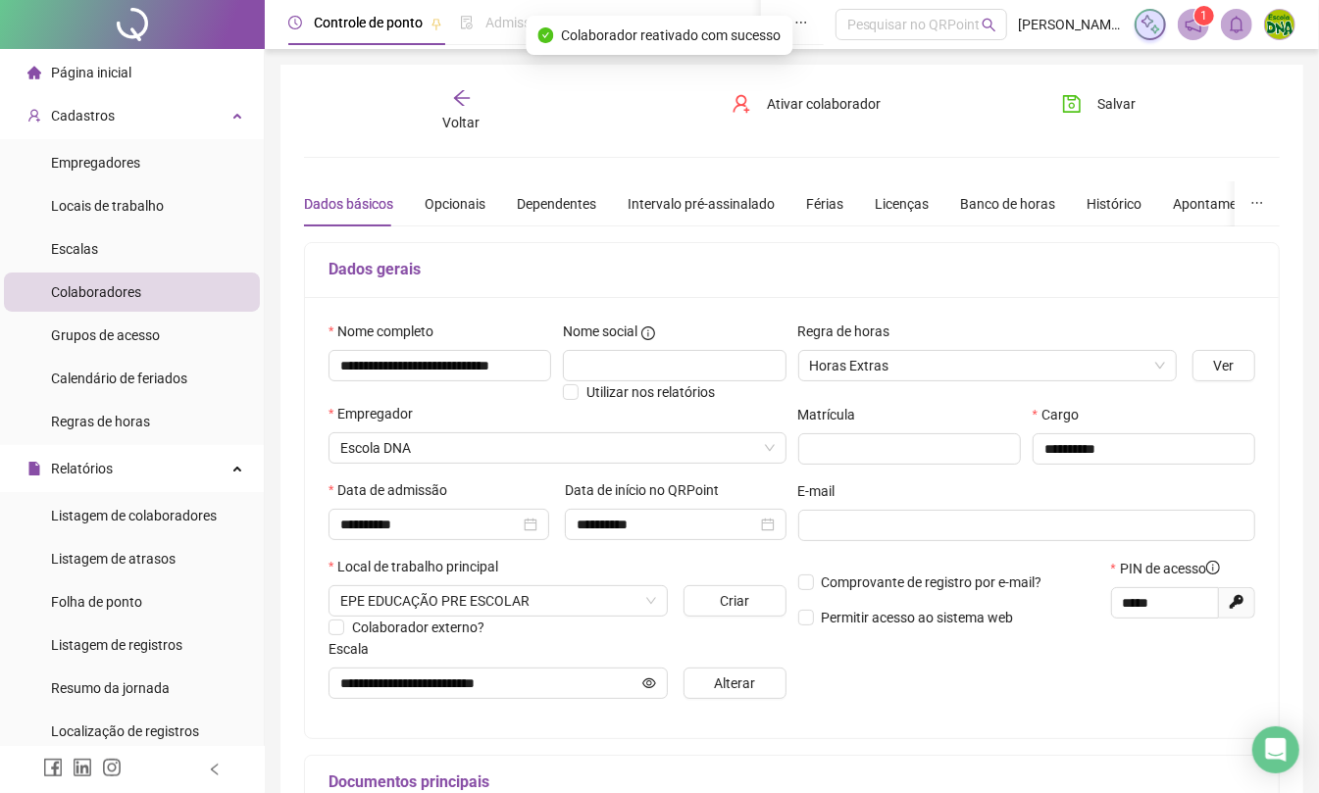
click at [504, 95] on div "Voltar" at bounding box center [461, 110] width 150 height 45
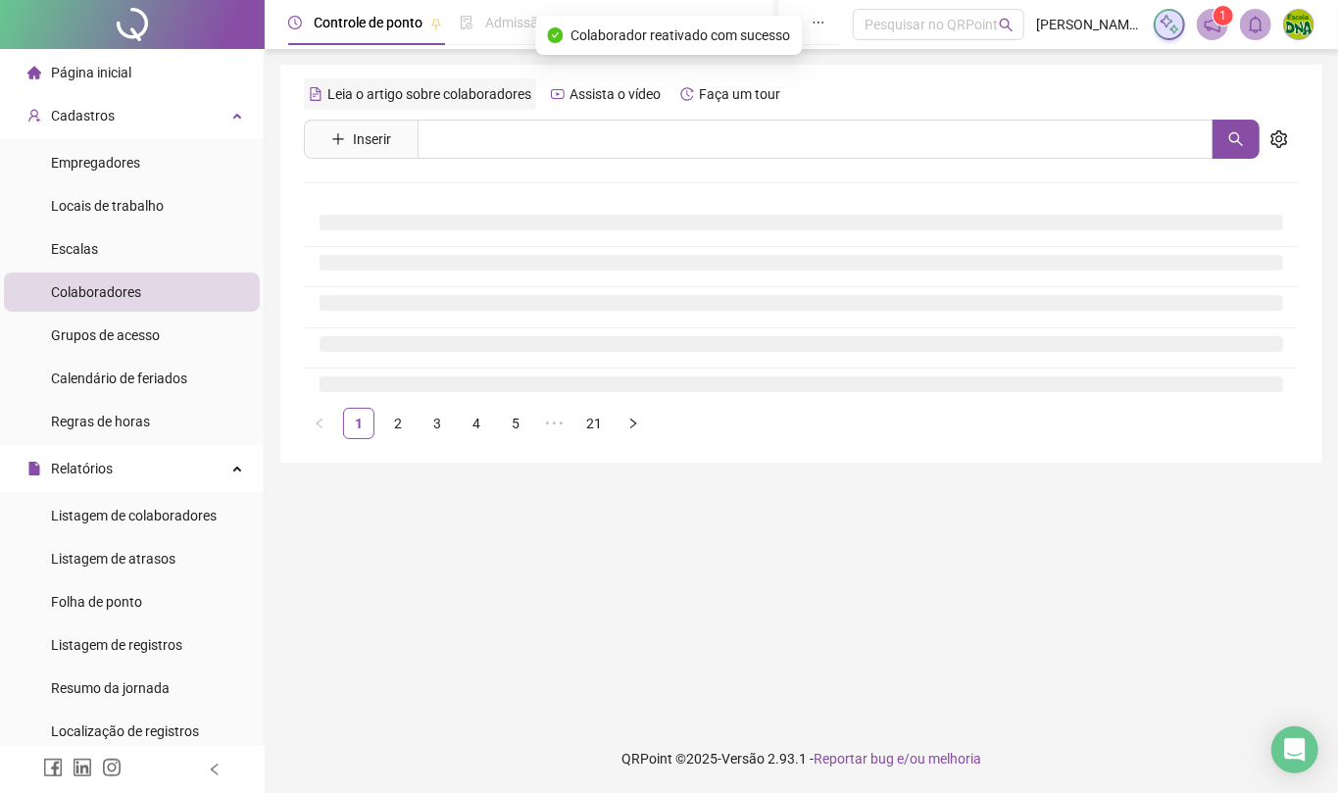
click at [435, 100] on span "Leia o artigo sobre colaboradores" at bounding box center [429, 94] width 204 height 16
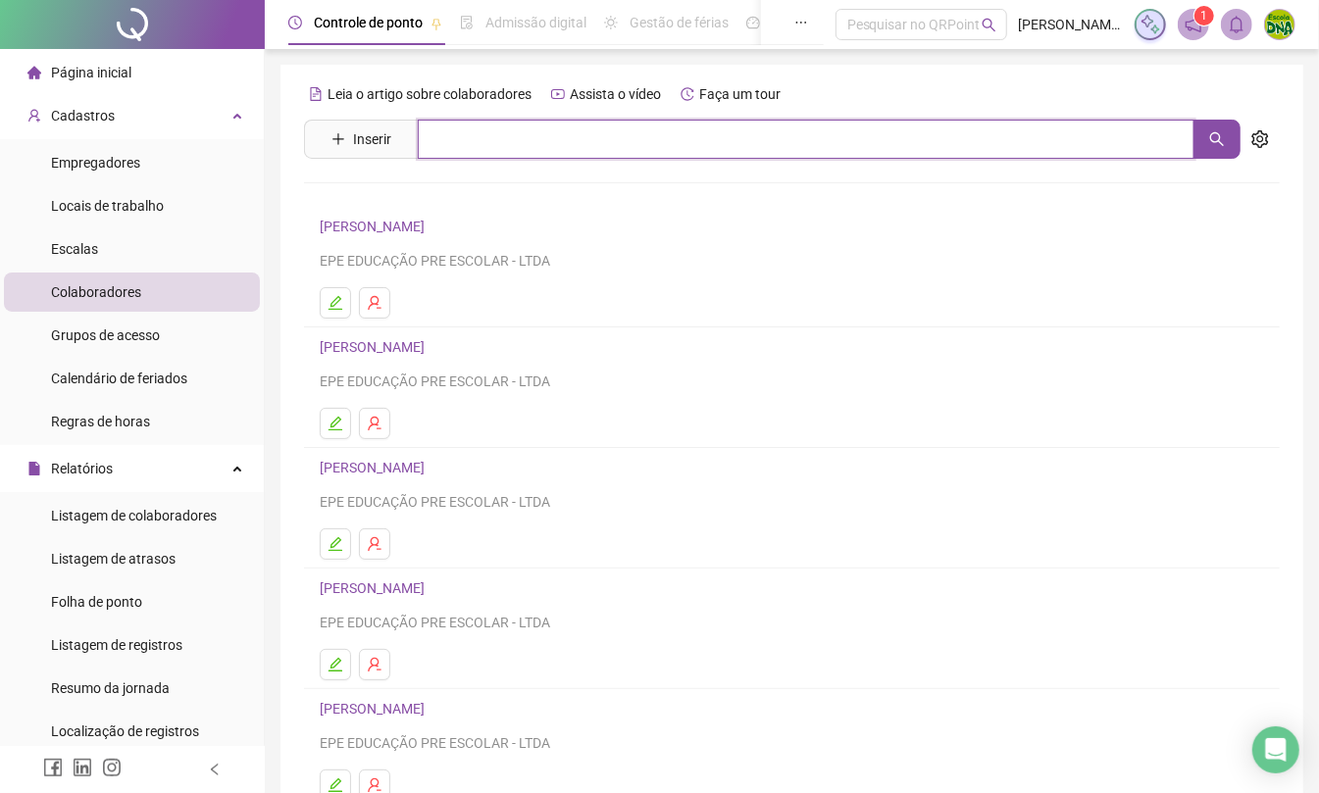
click at [507, 150] on input "text" at bounding box center [806, 139] width 776 height 39
type input "*****"
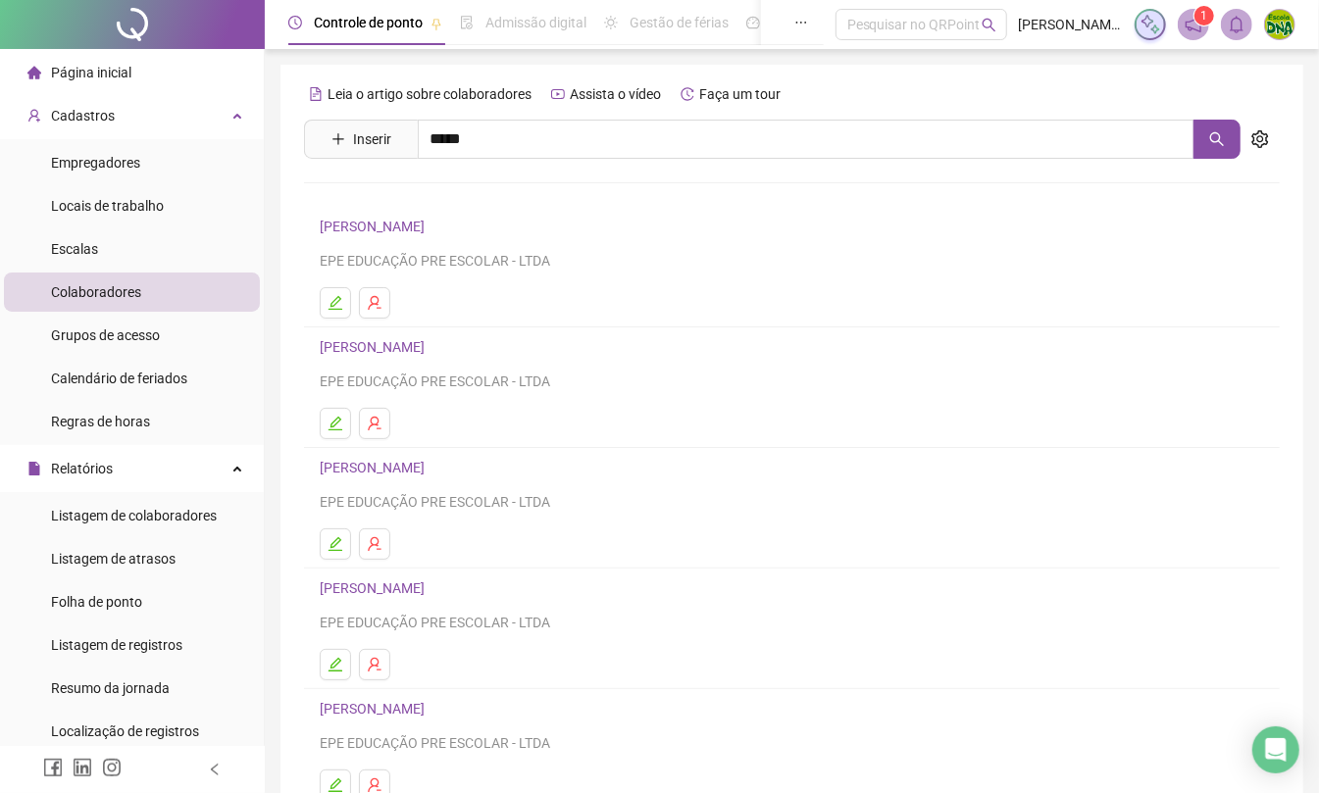
click at [445, 235] on link "[PERSON_NAME]" at bounding box center [392, 239] width 105 height 16
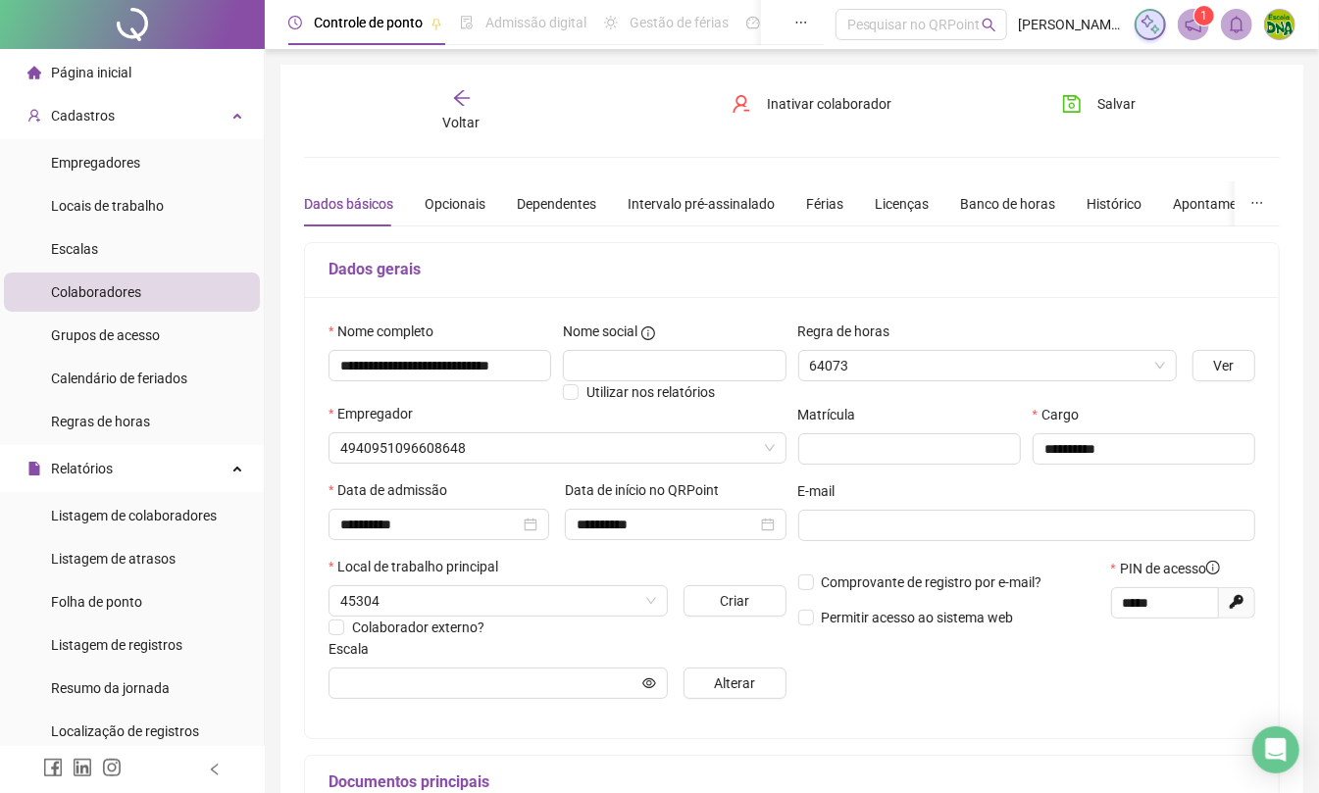
type input "**********"
click at [798, 104] on span "Inativar colaborador" at bounding box center [829, 104] width 124 height 22
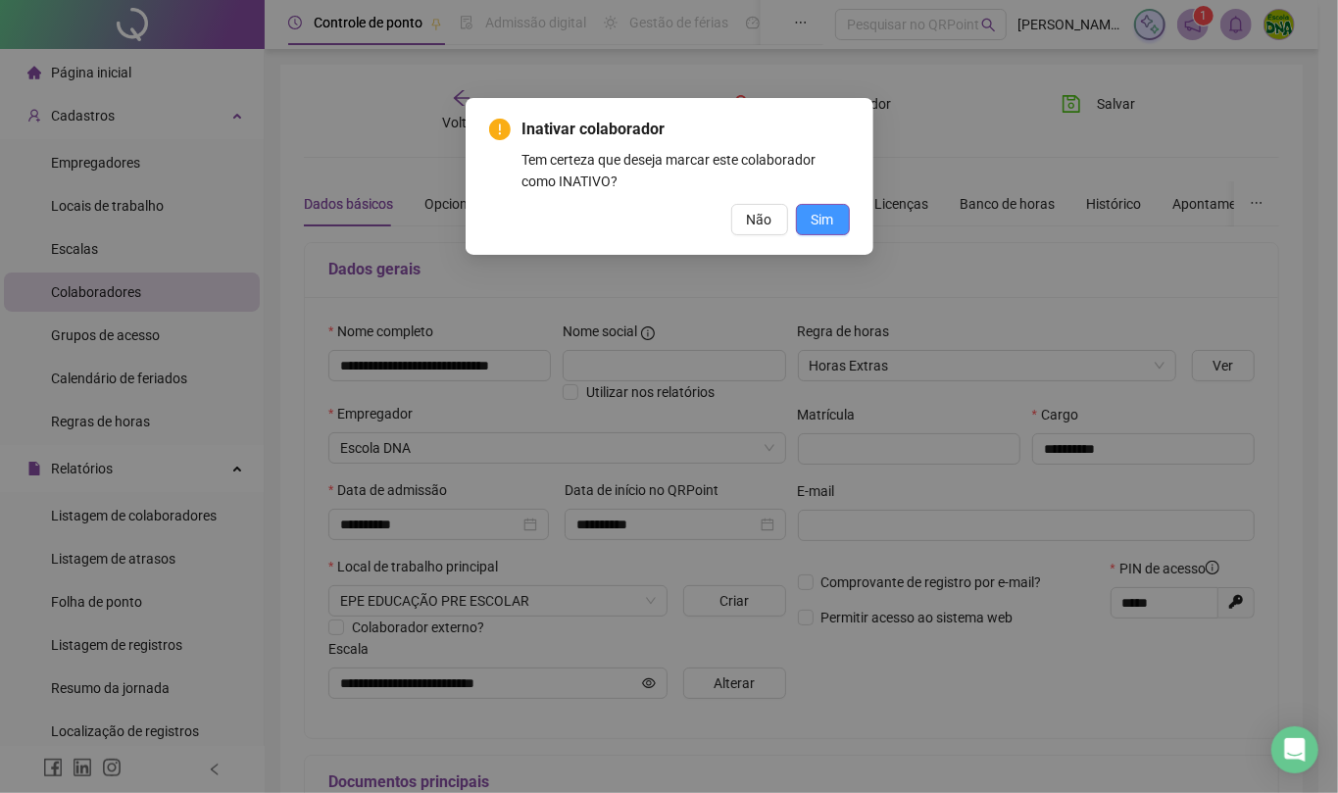
click at [814, 224] on span "Sim" at bounding box center [823, 220] width 23 height 22
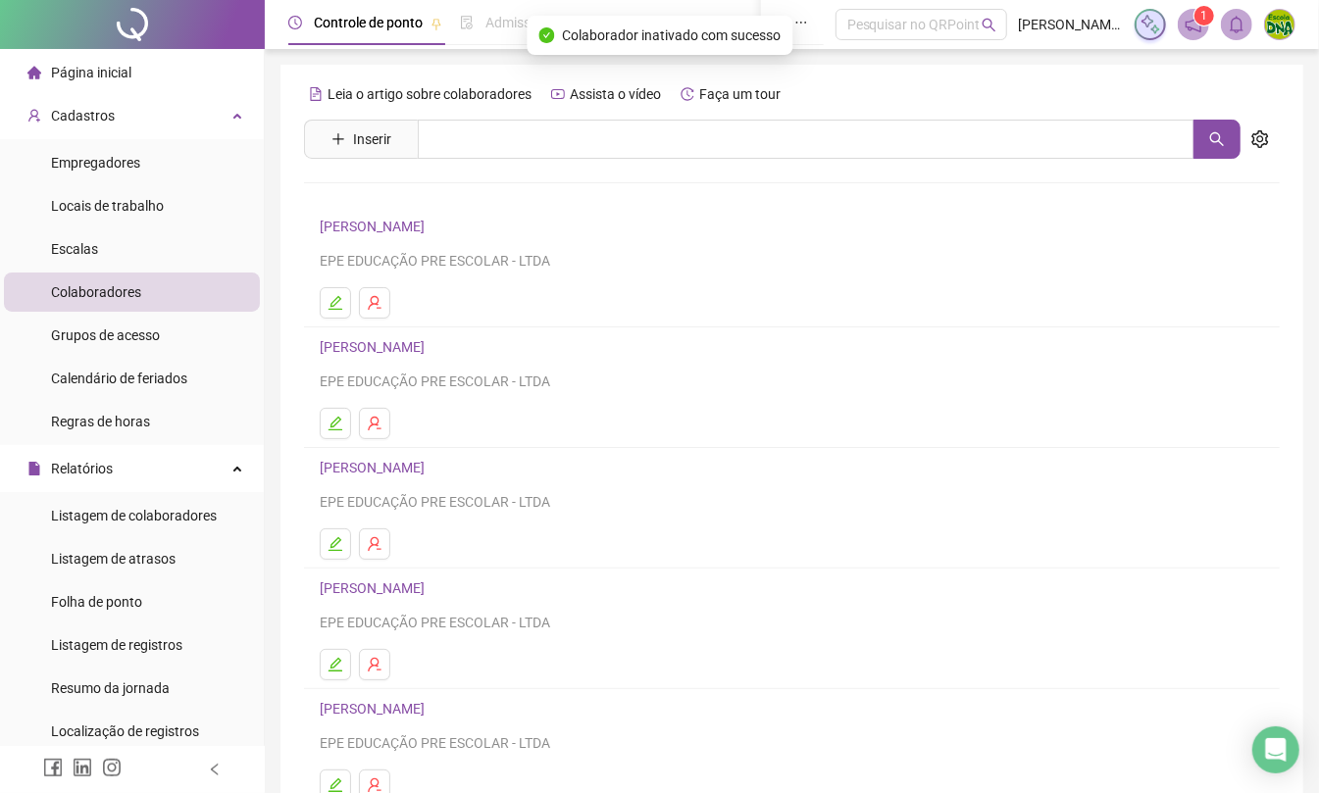
click at [104, 68] on span "Página inicial" at bounding box center [91, 73] width 80 height 16
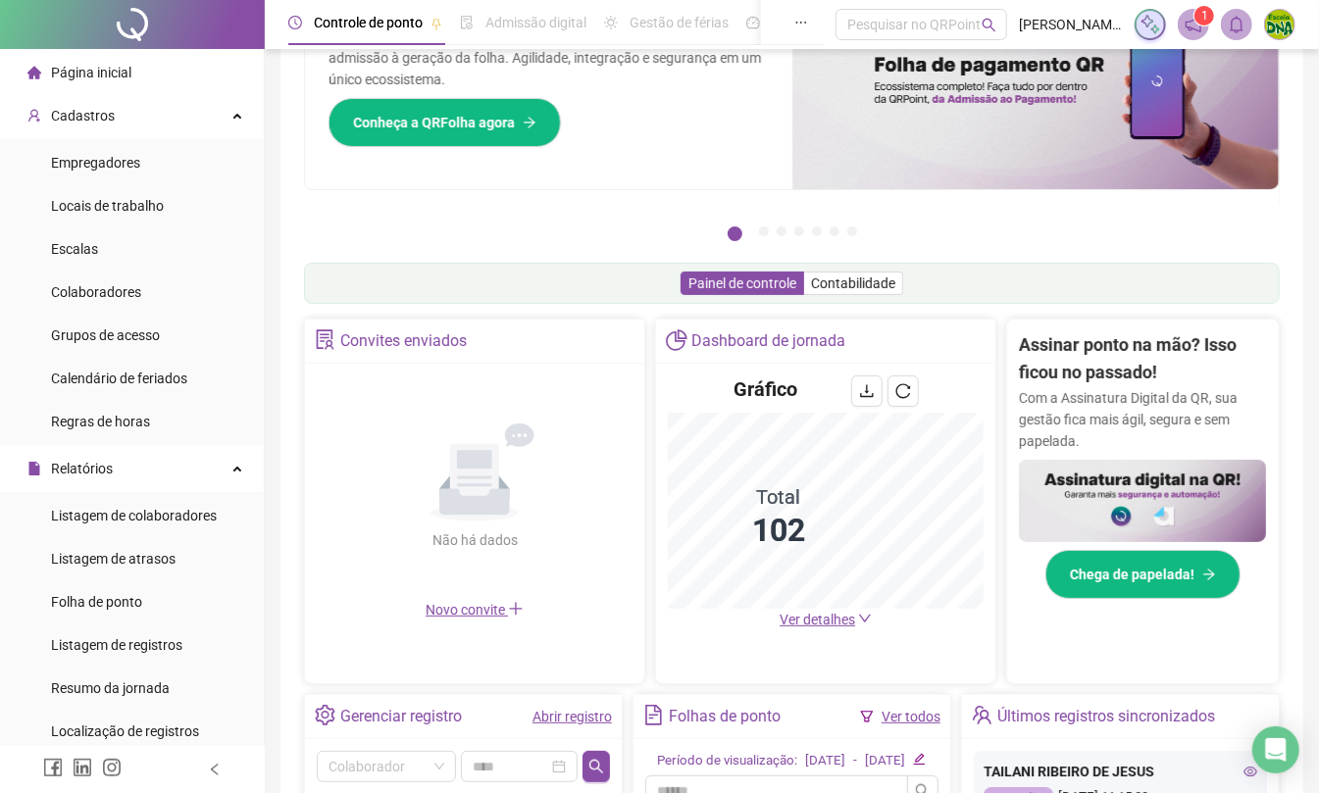
scroll to position [130, 0]
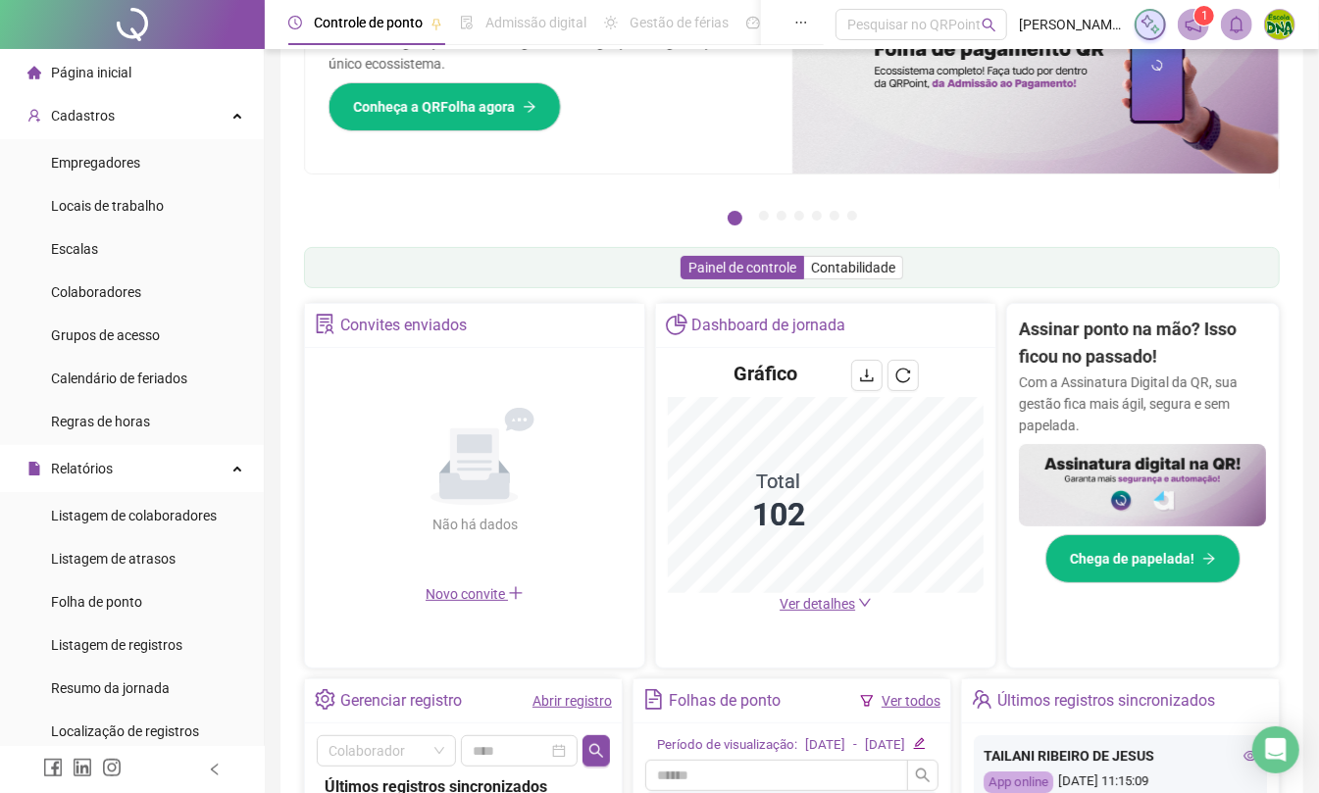
click at [828, 608] on span "Ver detalhes" at bounding box center [816, 604] width 75 height 16
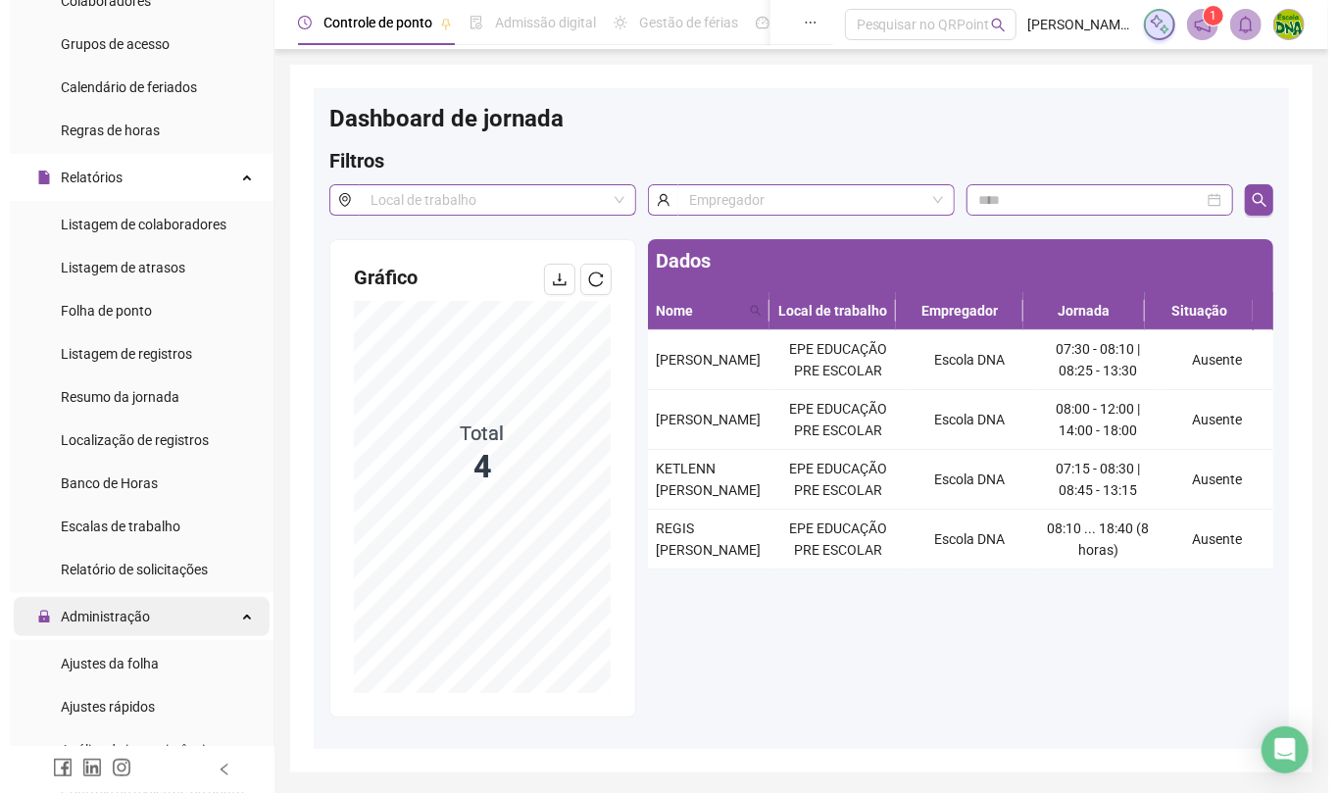
scroll to position [392, 0]
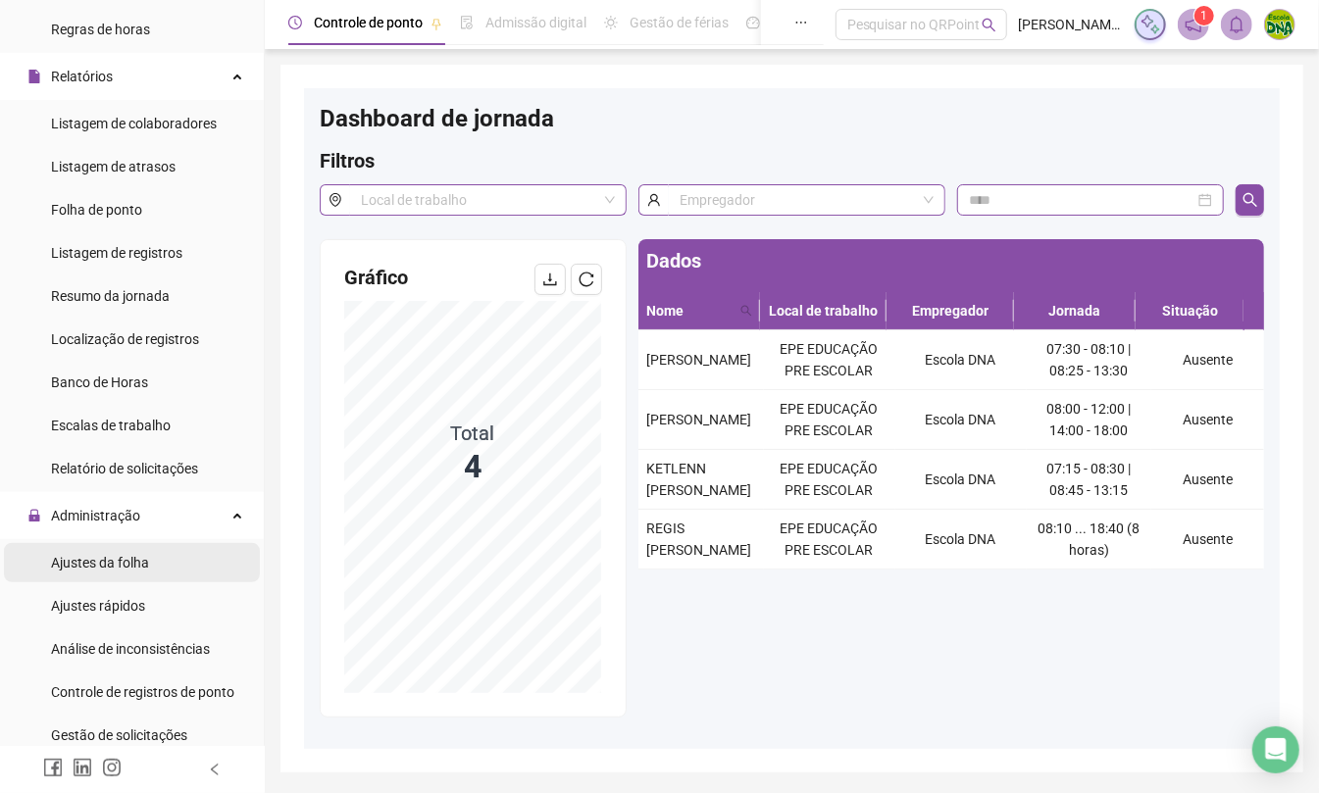
click at [104, 562] on span "Ajustes da folha" at bounding box center [100, 563] width 98 height 16
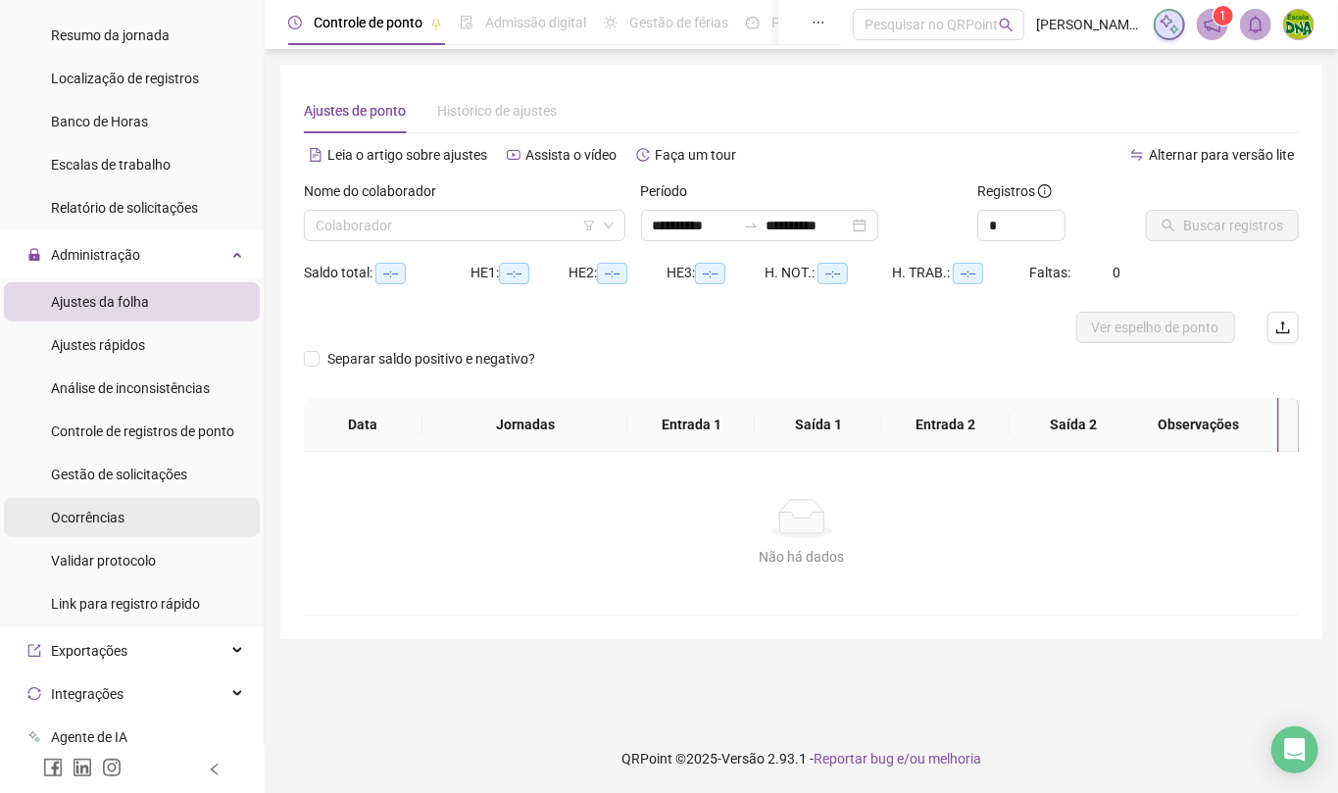
type input "**********"
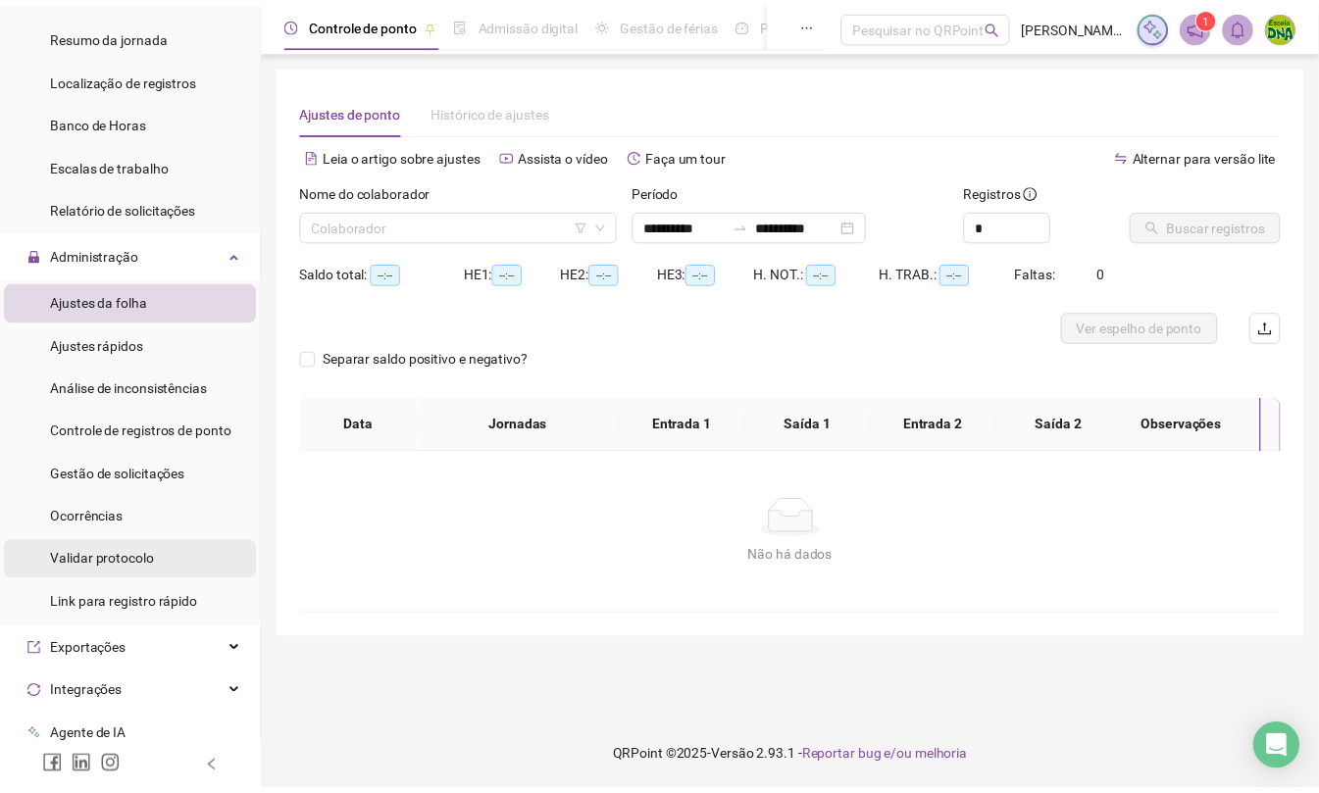
scroll to position [784, 0]
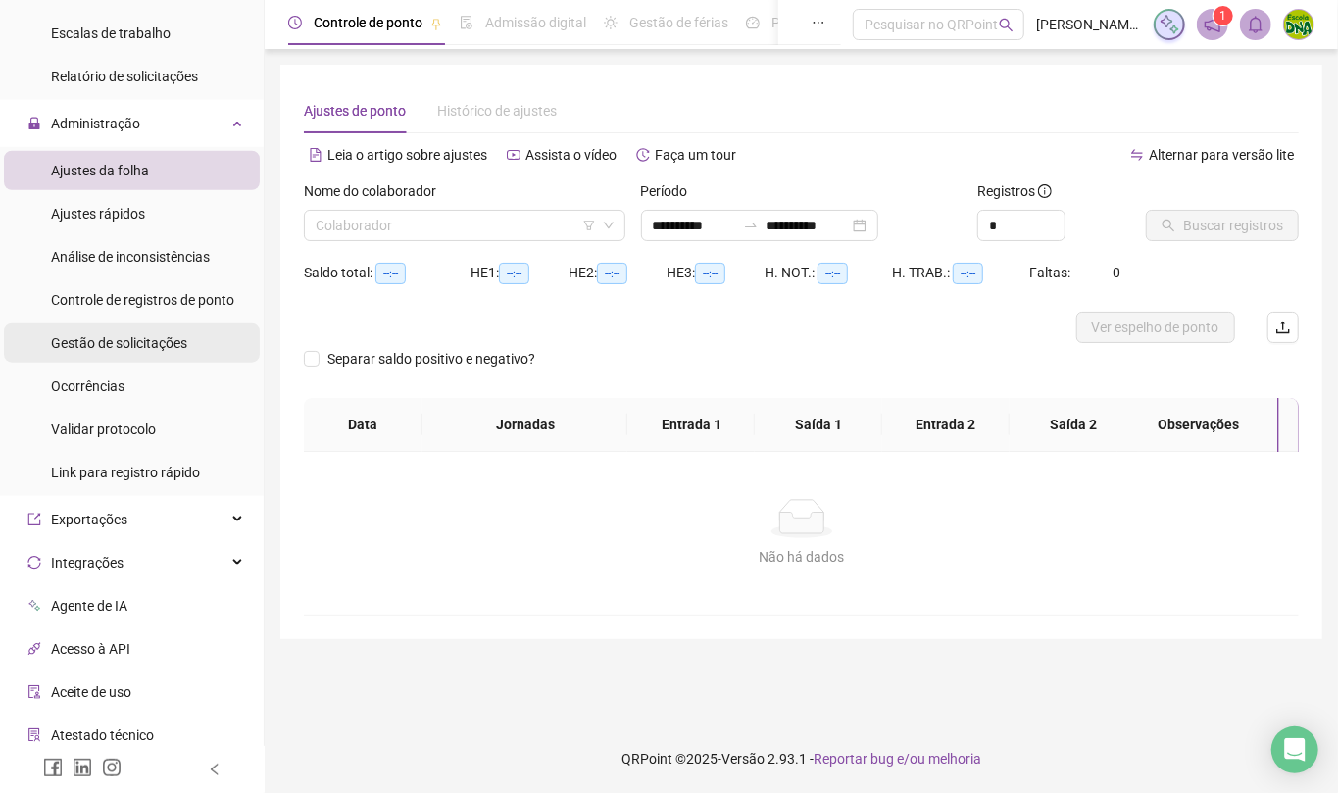
click at [95, 349] on span "Gestão de solicitações" at bounding box center [119, 343] width 136 height 16
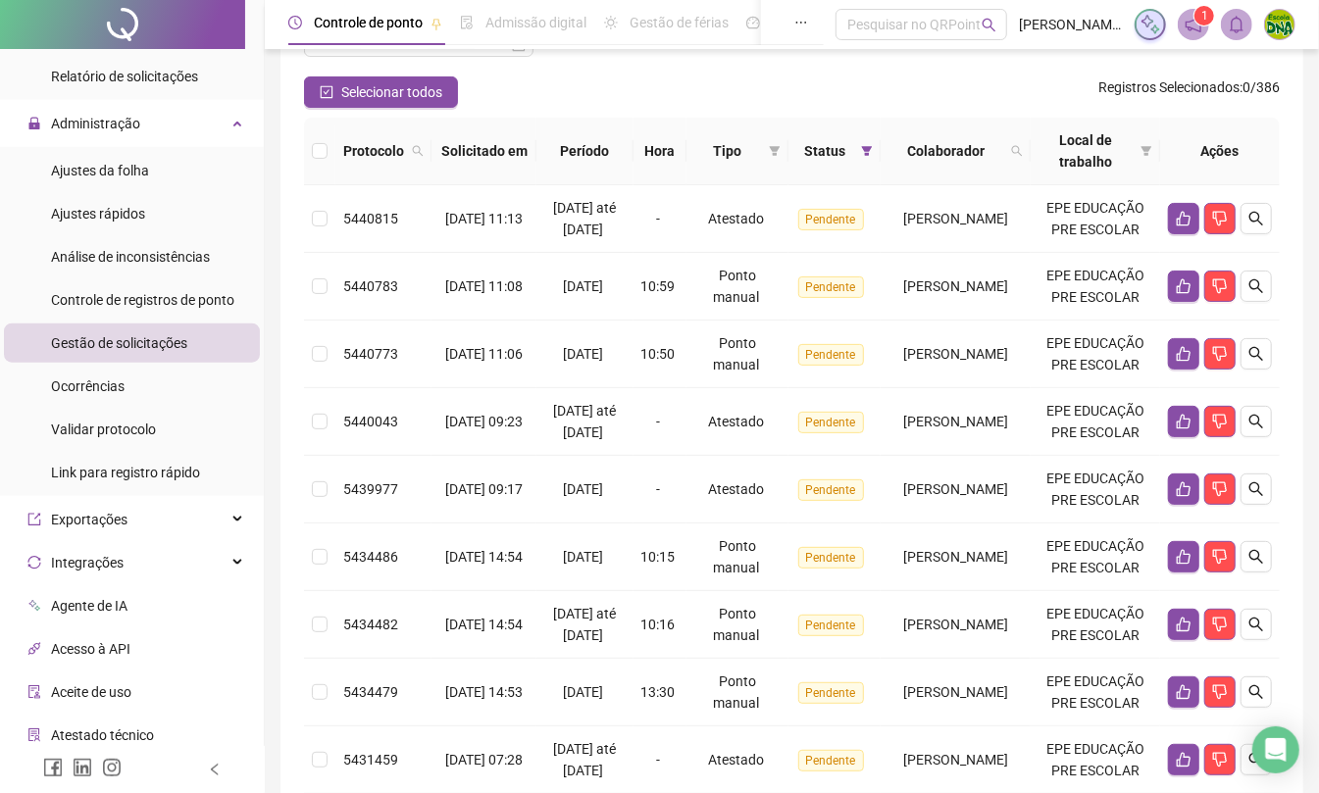
scroll to position [261, 0]
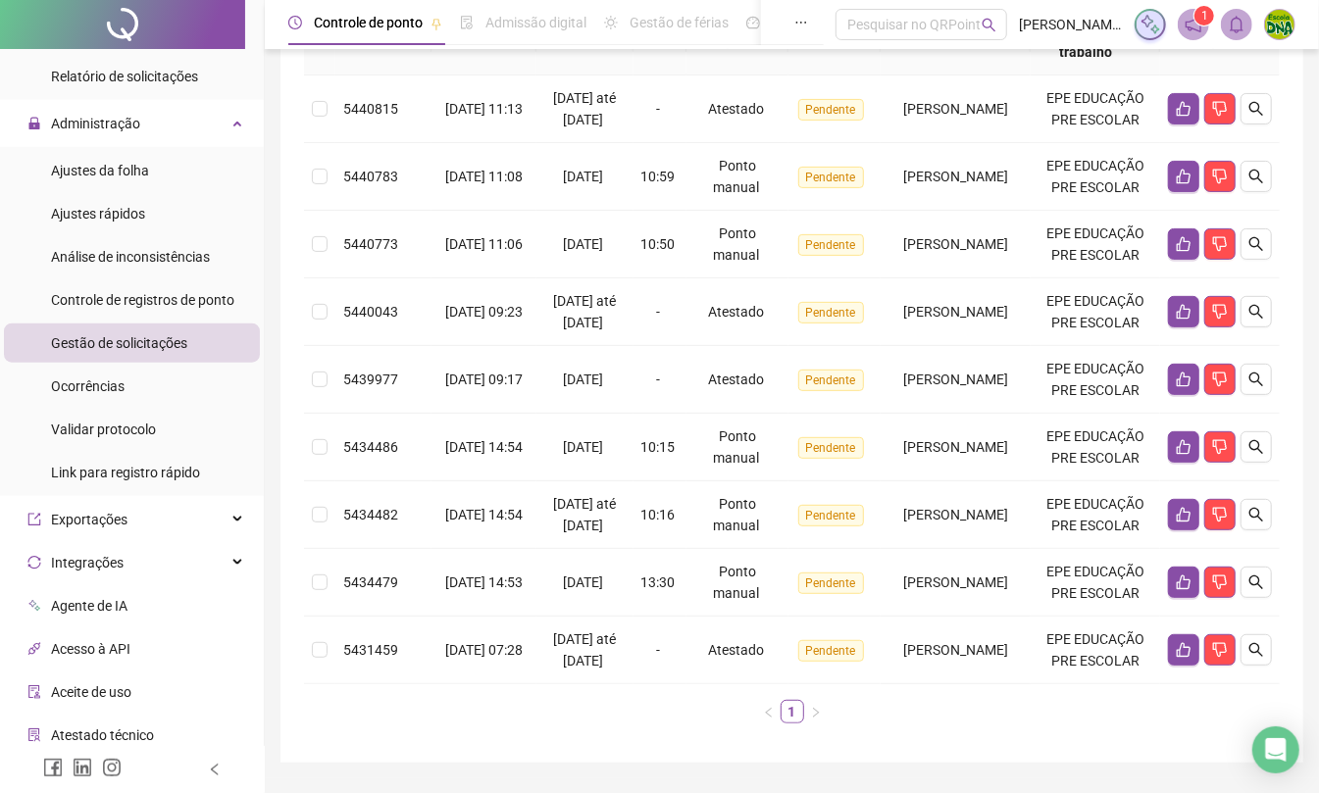
click at [204, 770] on div at bounding box center [132, 769] width 265 height 47
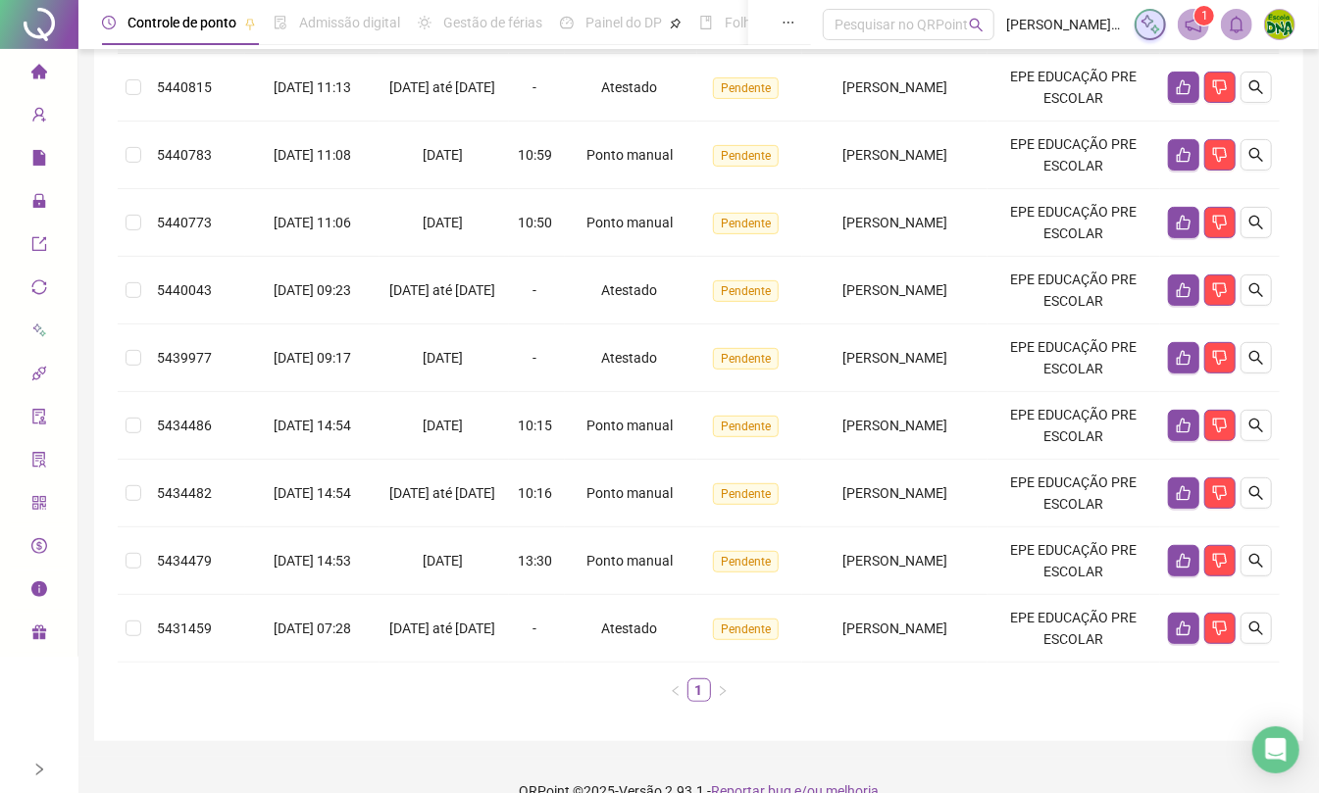
scroll to position [167, 0]
